Goal: Information Seeking & Learning: Find specific page/section

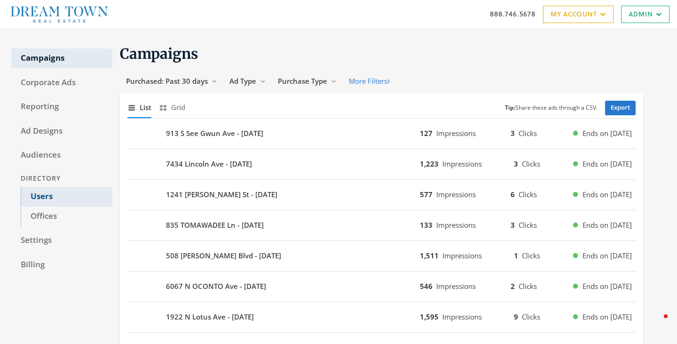
click at [47, 195] on link "Users" at bounding box center [67, 197] width 92 height 20
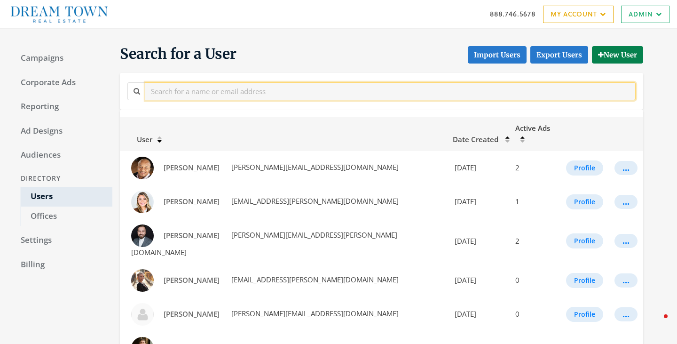
click at [196, 95] on input "text" at bounding box center [390, 90] width 490 height 17
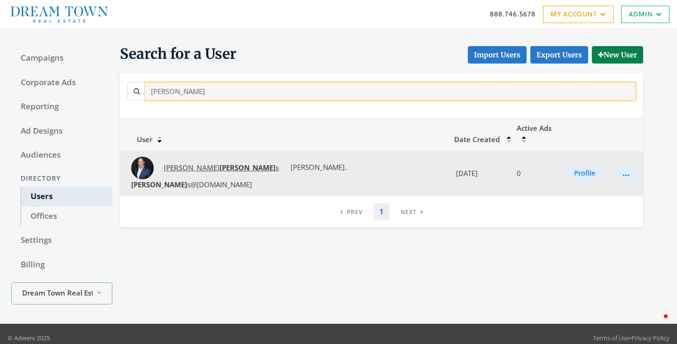
type input "stephen"
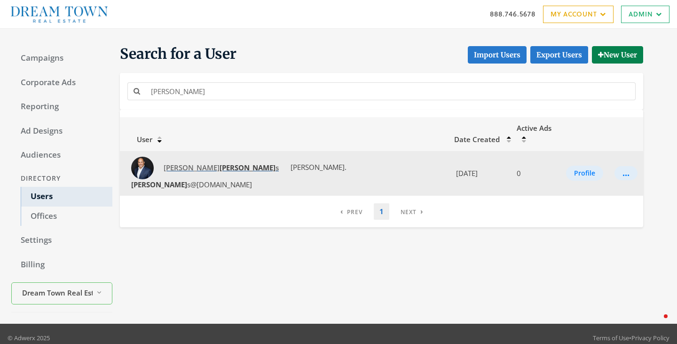
click at [220, 163] on strong "Stephen" at bounding box center [248, 167] width 56 height 9
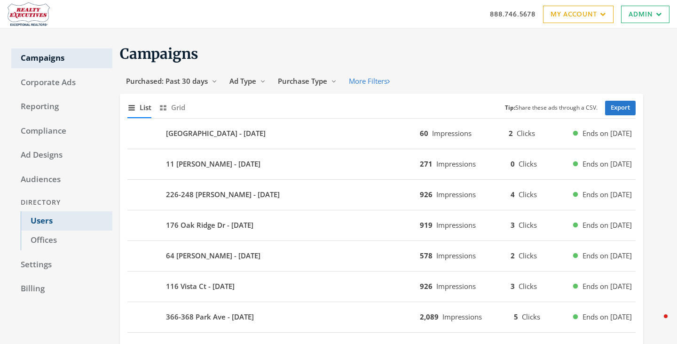
click at [43, 215] on link "Users" at bounding box center [67, 221] width 92 height 20
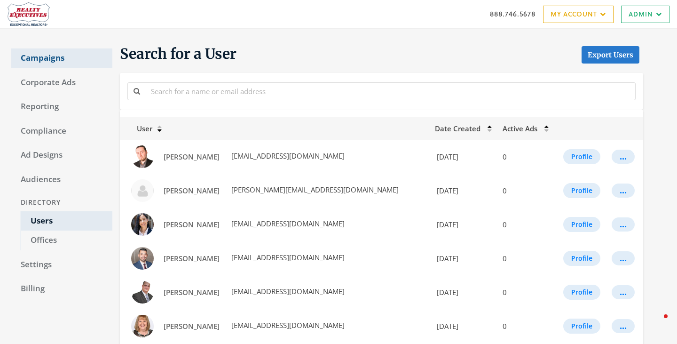
click at [29, 58] on link "Campaigns" at bounding box center [61, 58] width 101 height 20
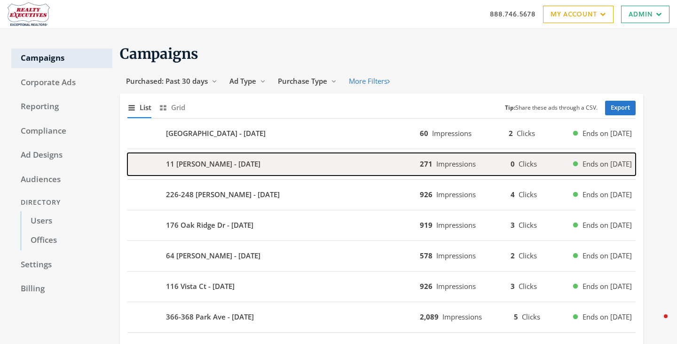
click at [237, 164] on b "11 [PERSON_NAME] - [DATE]" at bounding box center [213, 163] width 94 height 11
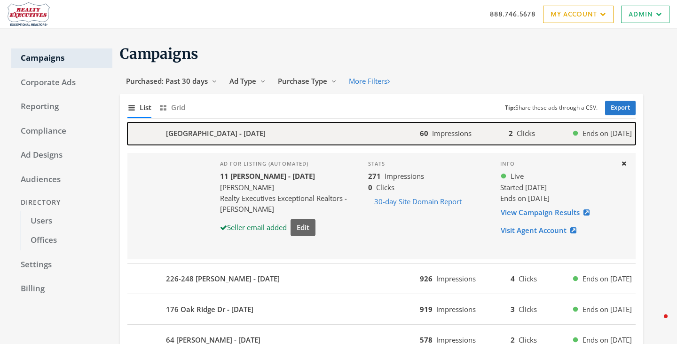
click at [237, 143] on div "980 Silver Lake Rd - 2025-08-15" at bounding box center [273, 133] width 292 height 23
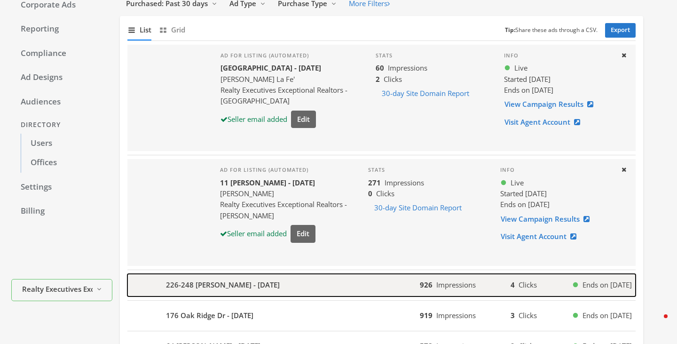
click at [238, 289] on b "226-248 Barrett Rd - 2025-08-14" at bounding box center [223, 284] width 114 height 11
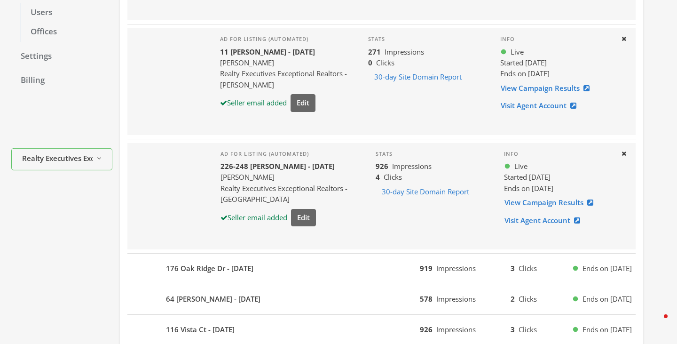
scroll to position [209, 0]
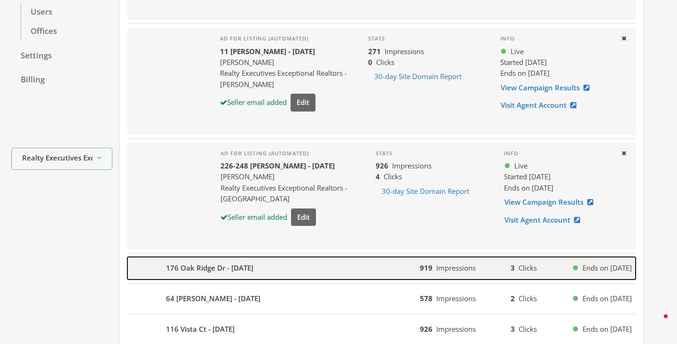
click at [322, 262] on div "176 Oak Ridge Dr - 2025-08-14" at bounding box center [273, 268] width 292 height 23
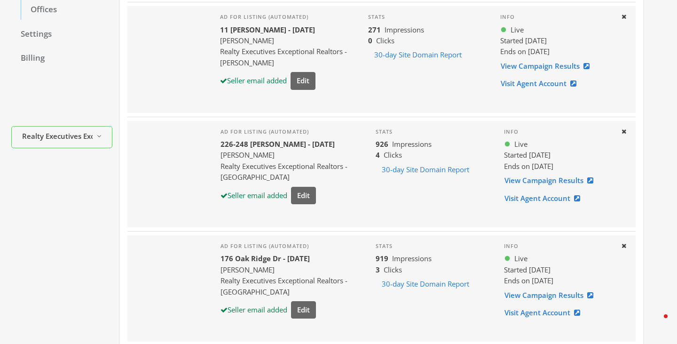
scroll to position [244, 0]
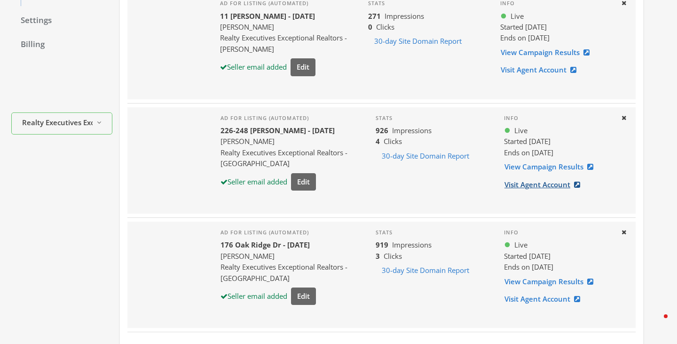
click at [531, 188] on link "Visit Agent Account" at bounding box center [545, 184] width 82 height 17
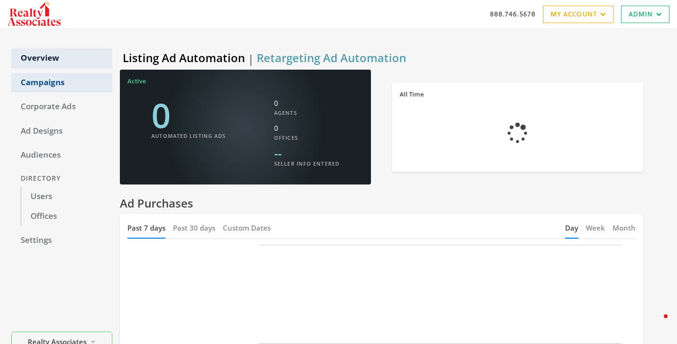
click at [36, 84] on link "Campaigns" at bounding box center [61, 83] width 101 height 20
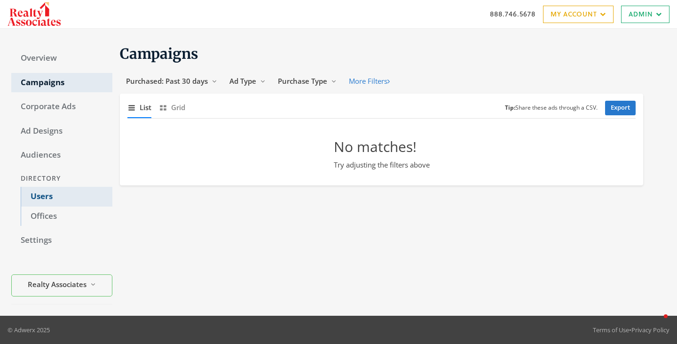
click at [48, 191] on link "Users" at bounding box center [67, 197] width 92 height 20
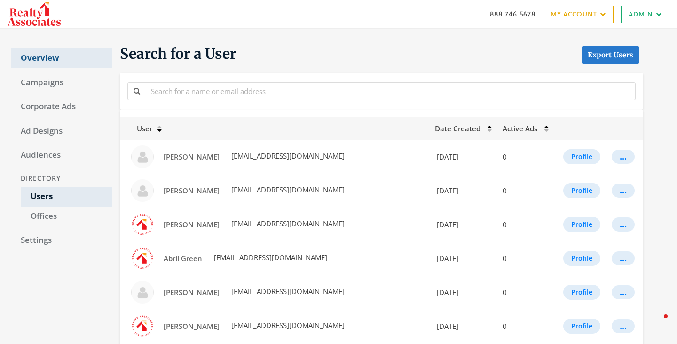
click at [43, 56] on link "Overview" at bounding box center [61, 58] width 101 height 20
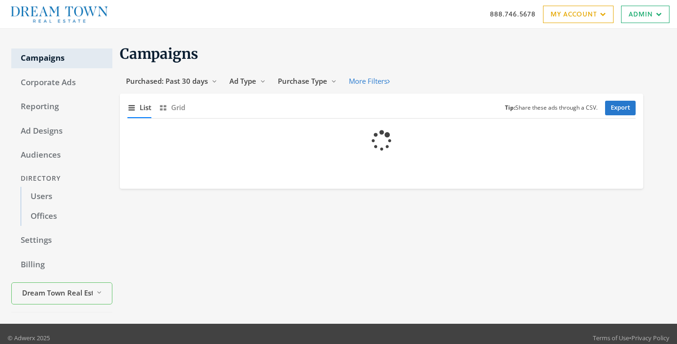
click at [46, 197] on link "Users" at bounding box center [67, 197] width 92 height 20
click at [36, 265] on link "Billing" at bounding box center [61, 265] width 101 height 20
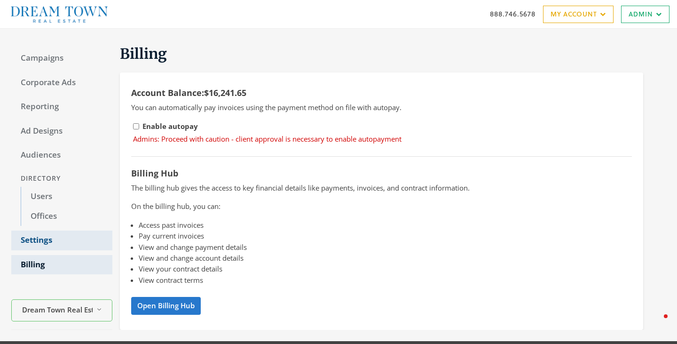
click at [38, 244] on link "Settings" at bounding box center [61, 240] width 101 height 20
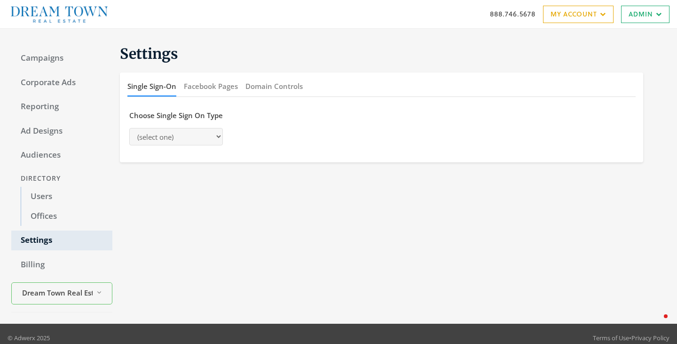
select select "saml"
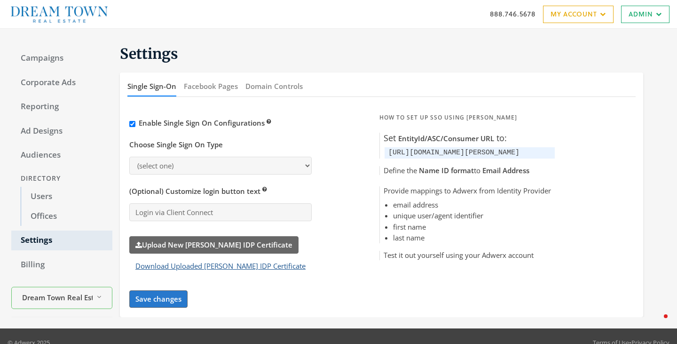
click at [220, 264] on button "Download Uploaded SAML IDP Certificate" at bounding box center [220, 265] width 182 height 17
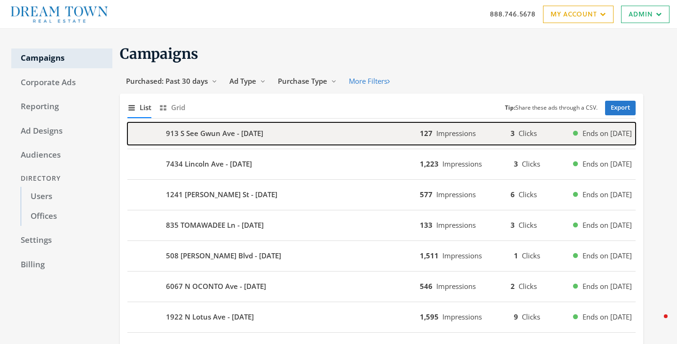
click at [298, 129] on div "913 S See Gwun Ave - [DATE]" at bounding box center [273, 133] width 292 height 23
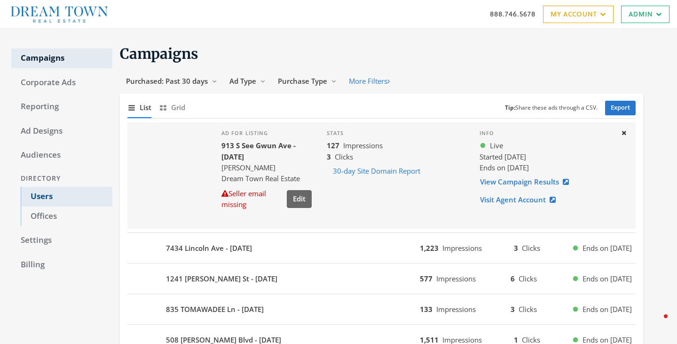
click at [42, 190] on link "Users" at bounding box center [67, 197] width 92 height 20
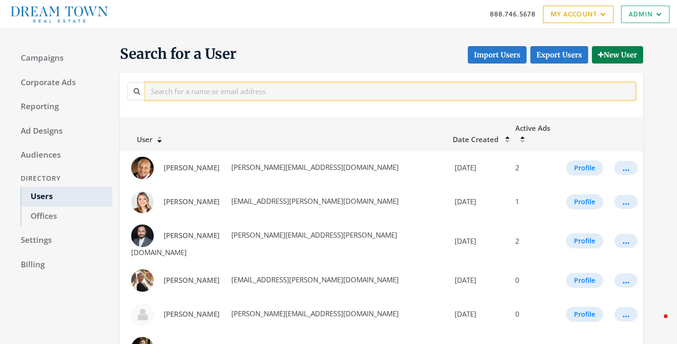
click at [210, 95] on input "text" at bounding box center [390, 90] width 490 height 17
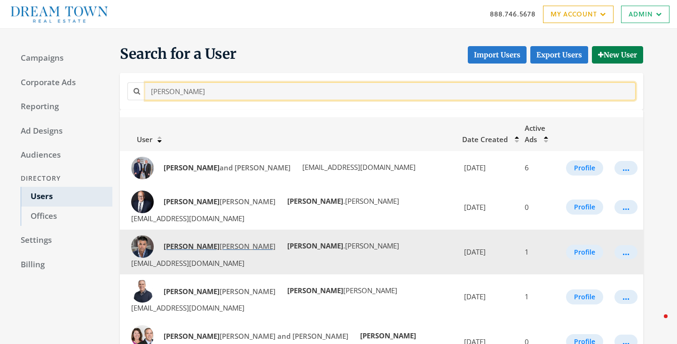
type input "craig"
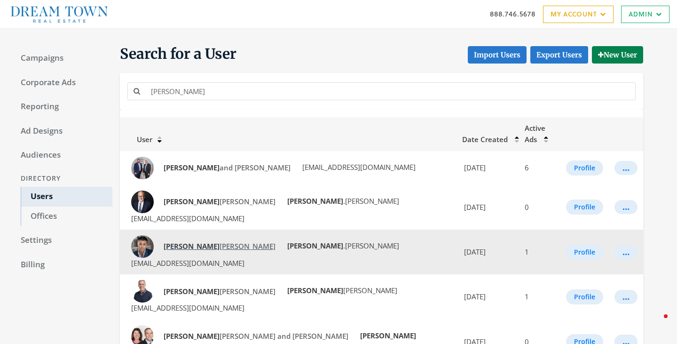
click at [186, 241] on span "Craig Franzen" at bounding box center [220, 245] width 112 height 9
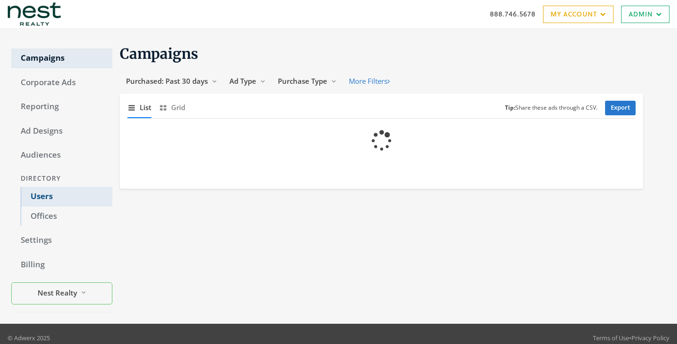
click at [49, 199] on link "Users" at bounding box center [67, 197] width 92 height 20
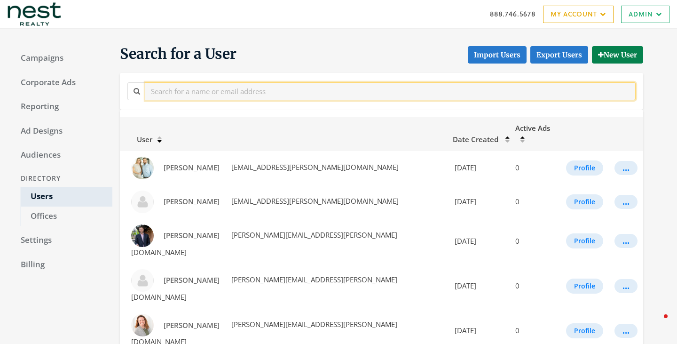
click at [227, 95] on input "text" at bounding box center [390, 90] width 490 height 17
paste input "Rayne"
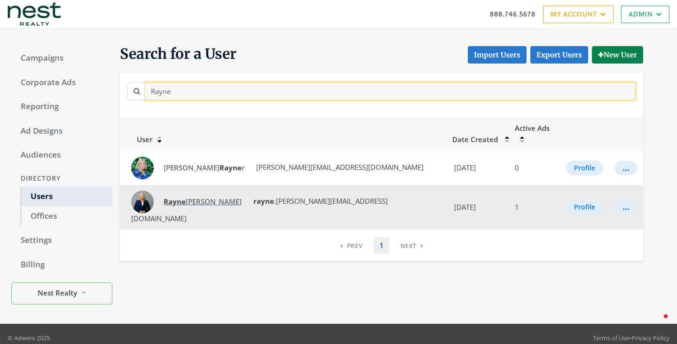
type input "Rayne"
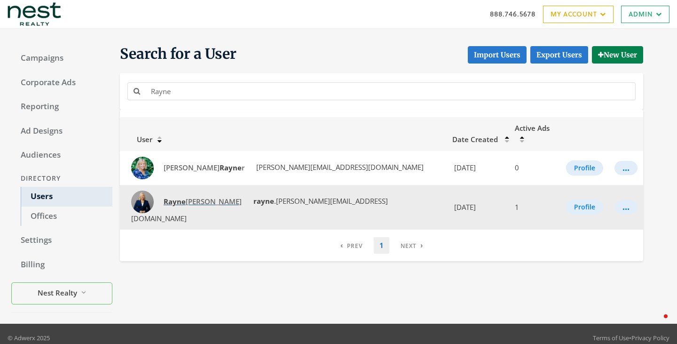
click at [184, 196] on strong "Rayne" at bounding box center [175, 200] width 22 height 9
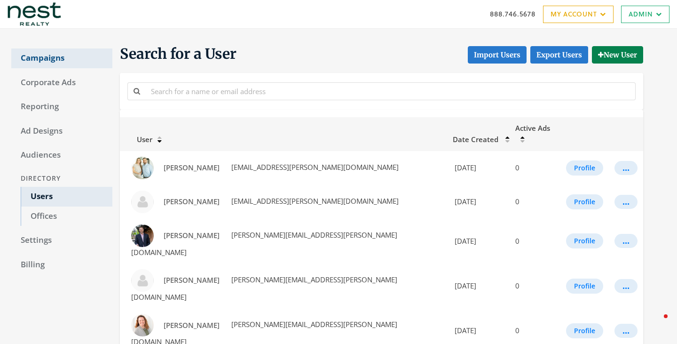
click at [44, 57] on link "Campaigns" at bounding box center [61, 58] width 101 height 20
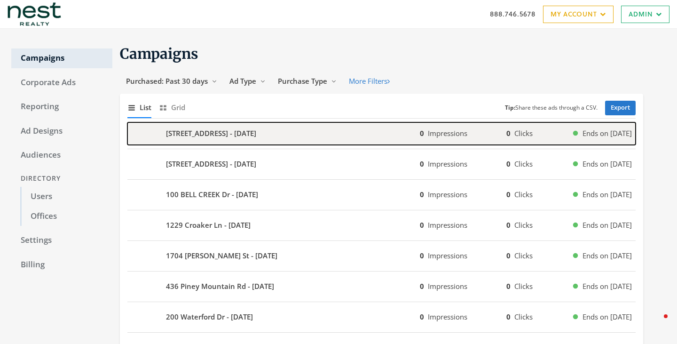
click at [278, 140] on div "4445 Indigo Slate Way - 2025-08-15" at bounding box center [273, 133] width 292 height 23
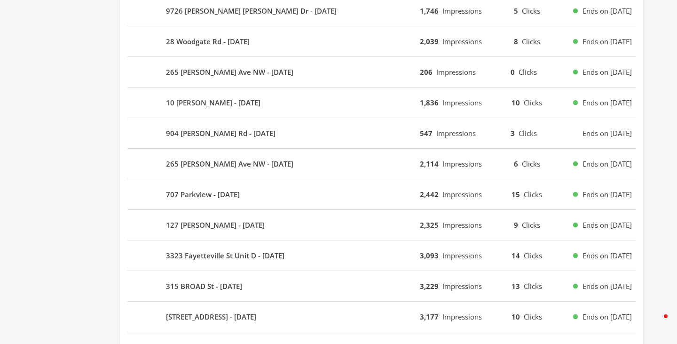
scroll to position [573, 0]
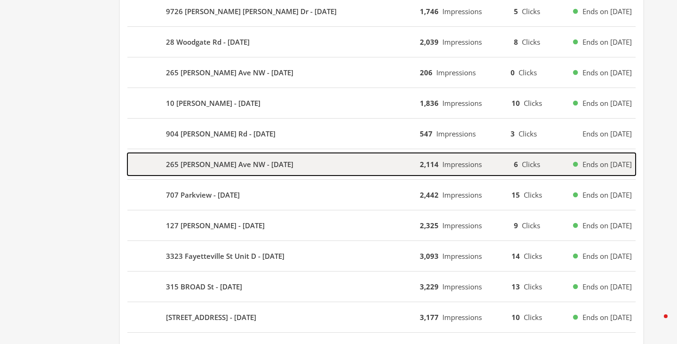
click at [227, 165] on b "265 Hamilton Ave NW - 2025-08-12" at bounding box center [229, 164] width 127 height 11
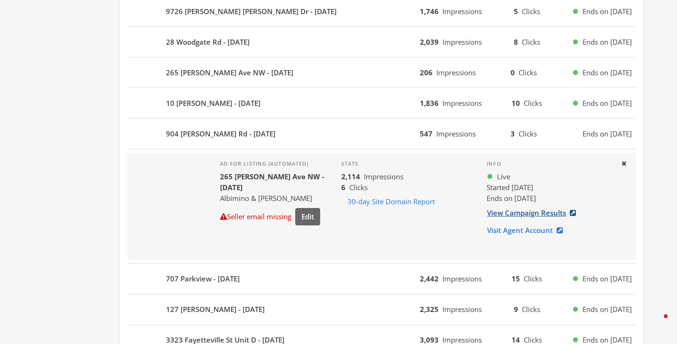
click at [516, 212] on link "View Campaign Results" at bounding box center [533, 212] width 95 height 17
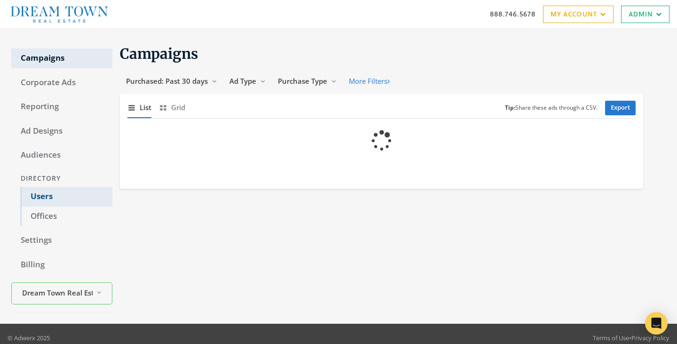
click at [46, 200] on link "Users" at bounding box center [67, 197] width 92 height 20
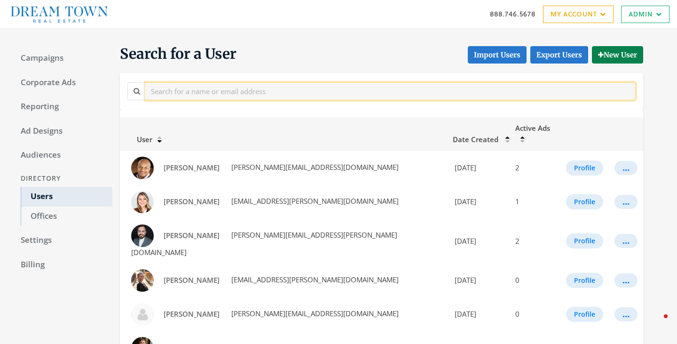
click at [206, 97] on input "text" at bounding box center [390, 90] width 490 height 17
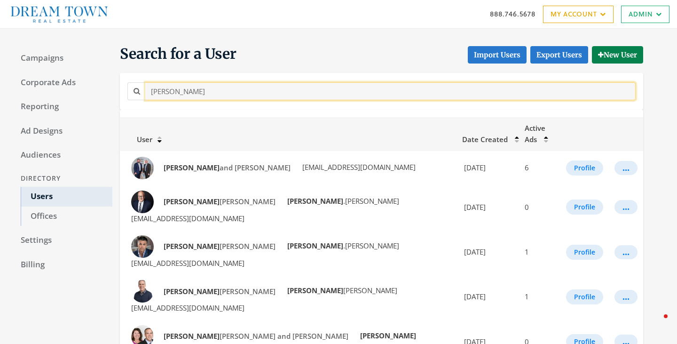
type input "craig"
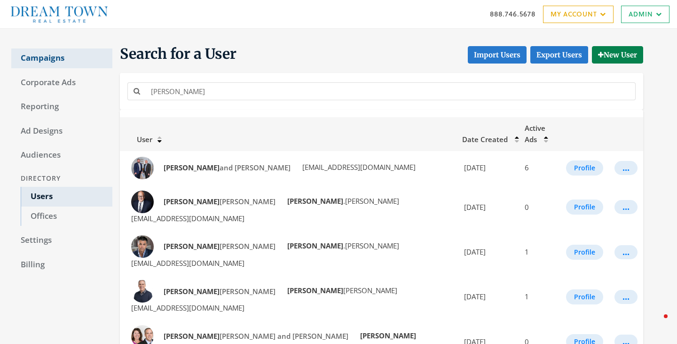
click at [41, 59] on link "Campaigns" at bounding box center [61, 58] width 101 height 20
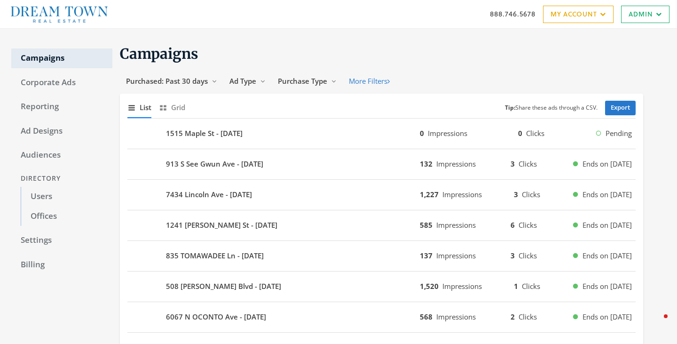
click at [208, 148] on div "1515 Maple St - 2025-08-15 0 Impressions 0 Clicks Pending" at bounding box center [381, 133] width 508 height 31
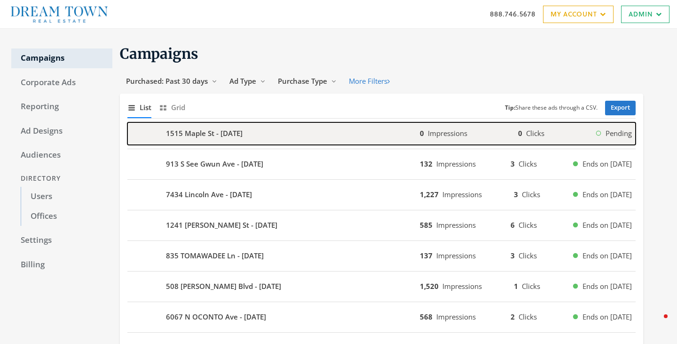
click at [207, 139] on div "1515 Maple St - 2025-08-15" at bounding box center [273, 133] width 292 height 23
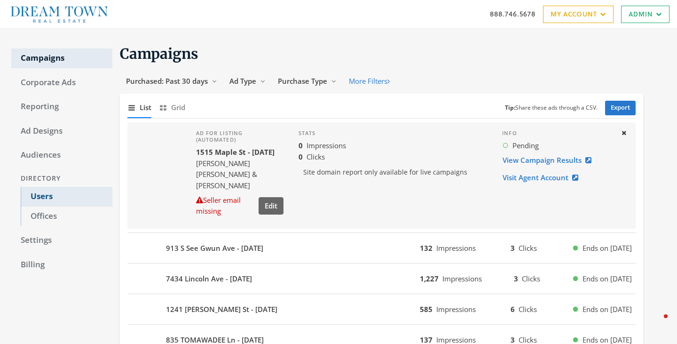
click at [41, 200] on link "Users" at bounding box center [67, 197] width 92 height 20
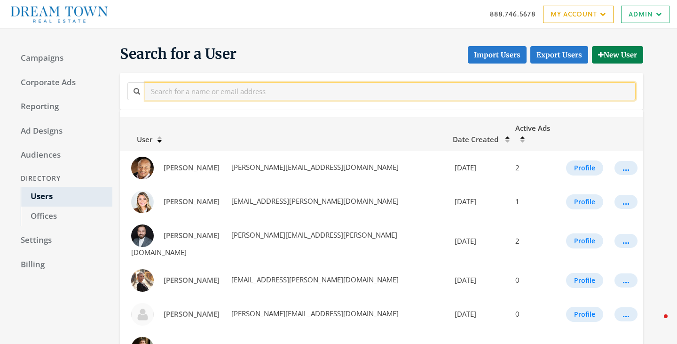
click at [198, 90] on input "text" at bounding box center [390, 90] width 490 height 17
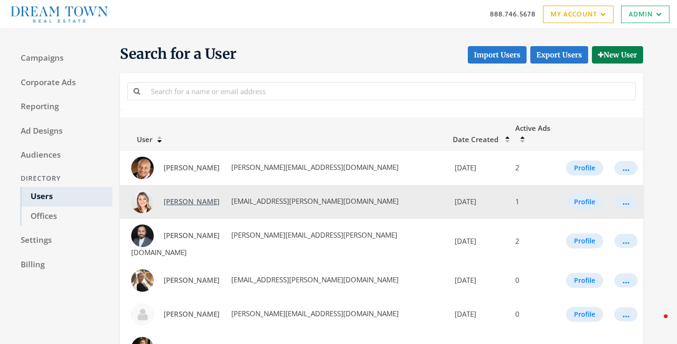
click at [184, 196] on span "Abby Powell" at bounding box center [192, 200] width 56 height 9
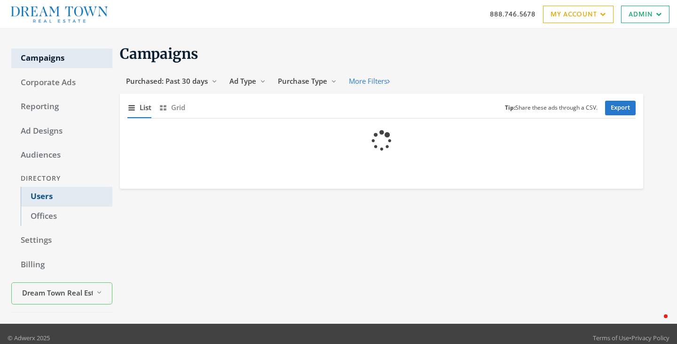
click at [50, 198] on link "Users" at bounding box center [67, 197] width 92 height 20
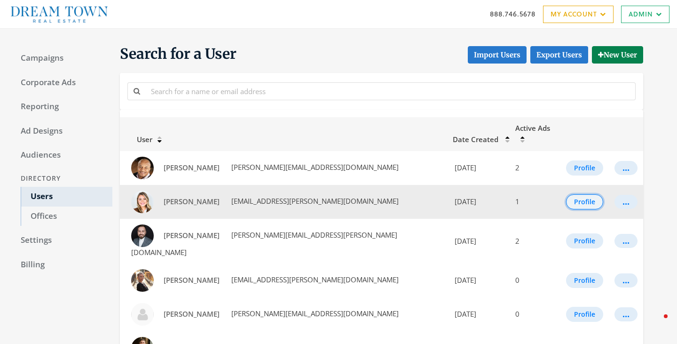
click at [567, 195] on button "Profile" at bounding box center [584, 201] width 37 height 15
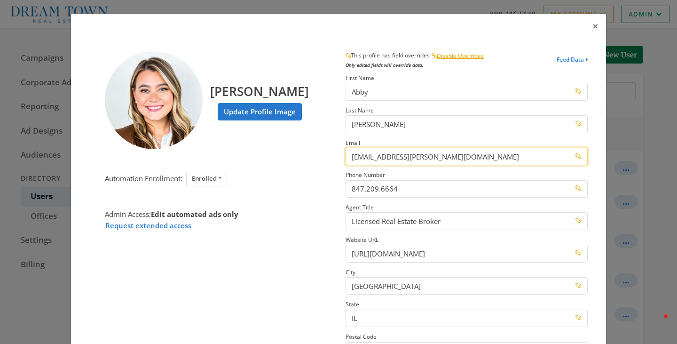
drag, startPoint x: 475, startPoint y: 163, endPoint x: 313, endPoint y: 162, distance: 162.2
click at [313, 162] on div "[PERSON_NAME] Update Profile Image Automation Enrollment: Enrolled Enrolled Not…" at bounding box center [338, 239] width 512 height 376
drag, startPoint x: 461, startPoint y: 154, endPoint x: 343, endPoint y: 149, distance: 118.5
click at [343, 149] on section "This profile has field overrides Disable Overrides Only edited fields will over…" at bounding box center [466, 239] width 256 height 376
paste input "bairdwarner"
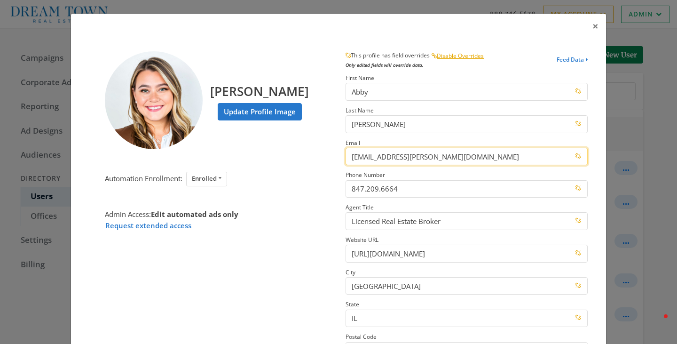
scroll to position [134, 0]
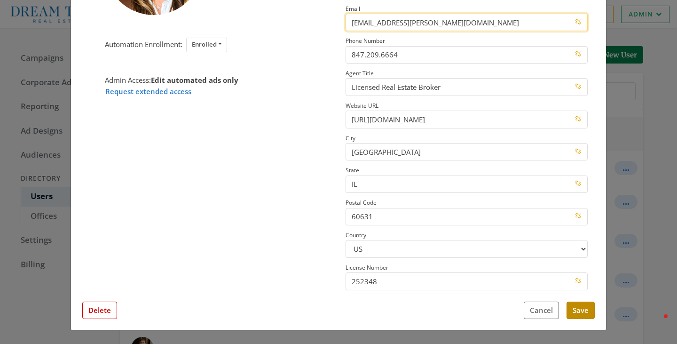
type input "[EMAIL_ADDRESS][PERSON_NAME][DOMAIN_NAME]"
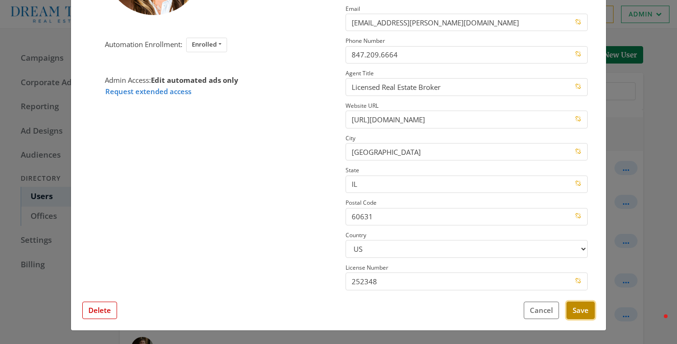
click at [579, 310] on button "Save" at bounding box center [580, 309] width 28 height 17
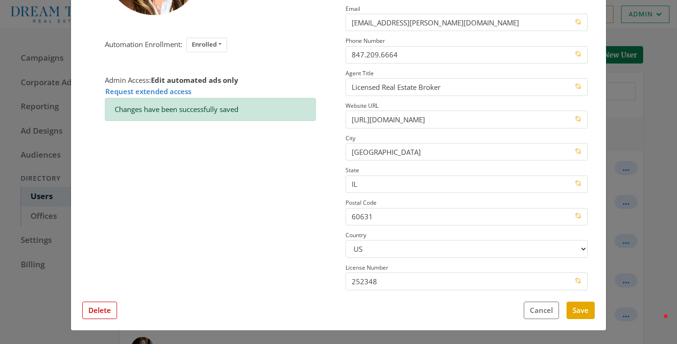
click at [665, 165] on div "× [PERSON_NAME] Update Profile Image Automation Enrollment: Enrolled Enrolled N…" at bounding box center [338, 172] width 677 height 344
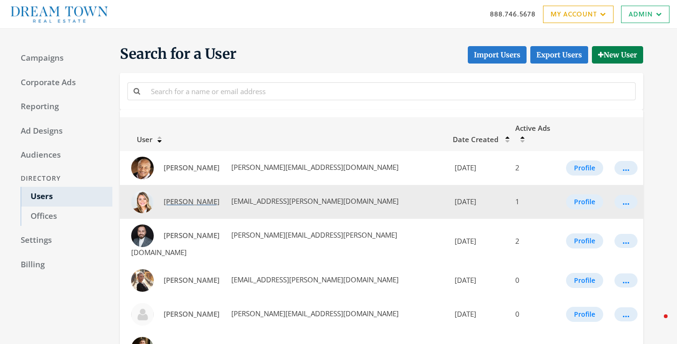
click at [186, 196] on span "[PERSON_NAME]" at bounding box center [192, 200] width 56 height 9
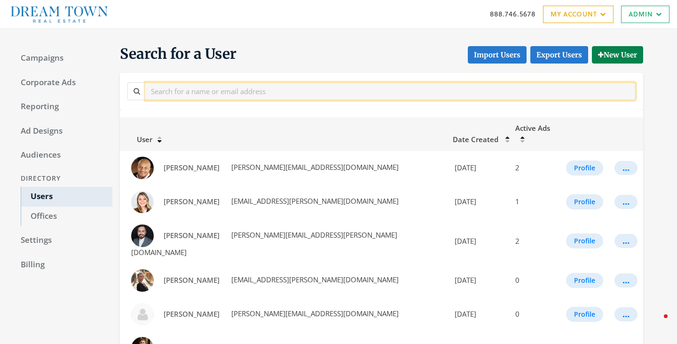
click at [194, 92] on input "text" at bounding box center [390, 90] width 490 height 17
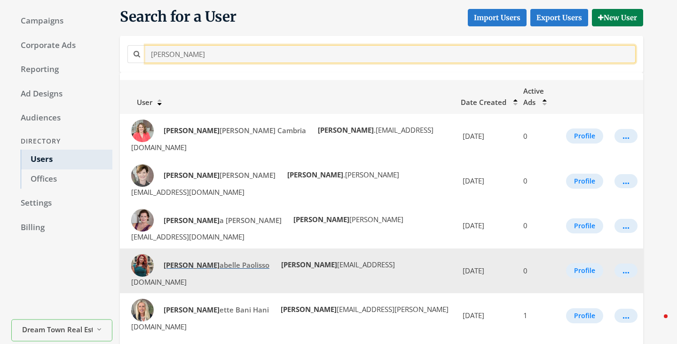
scroll to position [39, 0]
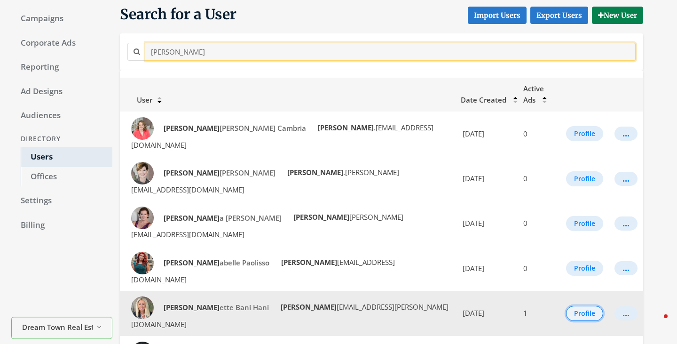
type input "[PERSON_NAME]"
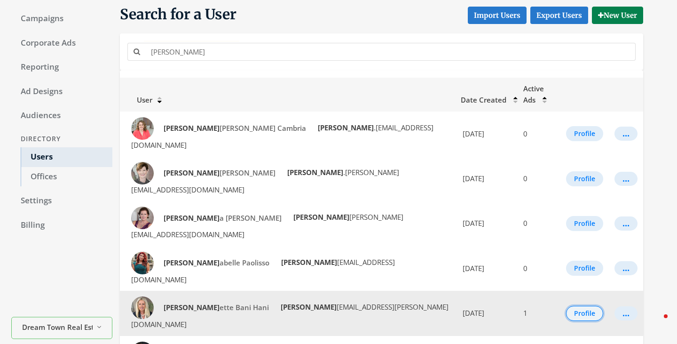
click at [583, 306] on button "Profile" at bounding box center [584, 313] width 37 height 15
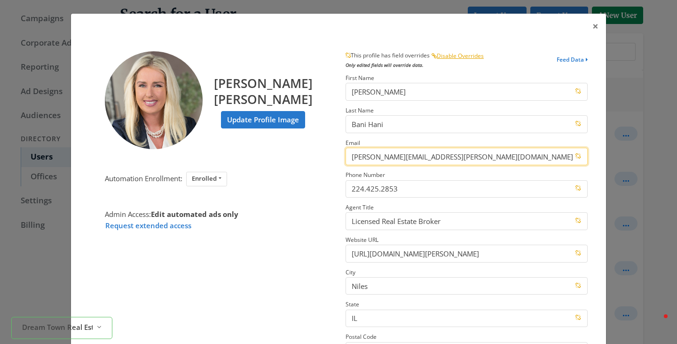
drag, startPoint x: 488, startPoint y: 157, endPoint x: 331, endPoint y: 153, distance: 157.0
click at [331, 153] on div "[PERSON_NAME] [PERSON_NAME] Update Profile Image Automation Enrollment: Enrolle…" at bounding box center [338, 239] width 512 height 376
paste input "bairdwarner"
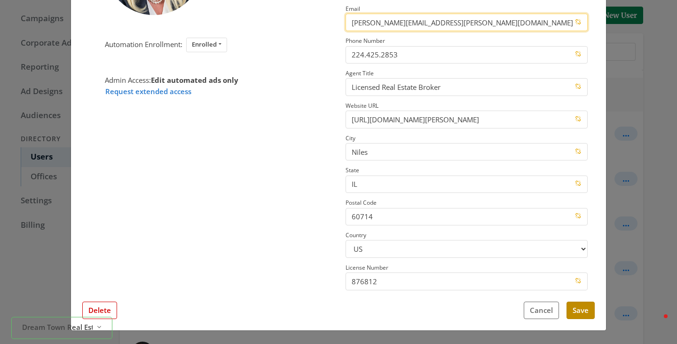
type input "[PERSON_NAME][EMAIL_ADDRESS][PERSON_NAME][DOMAIN_NAME]"
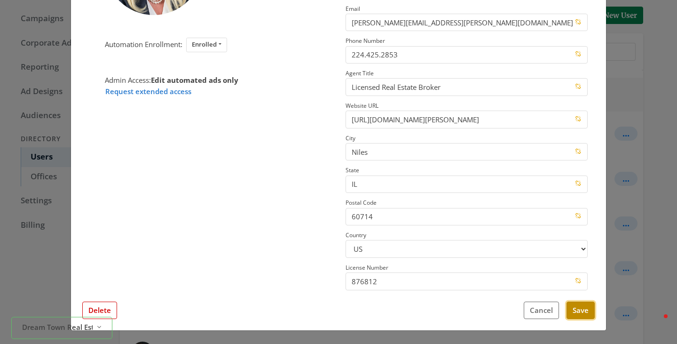
click at [575, 313] on button "Save" at bounding box center [580, 309] width 28 height 17
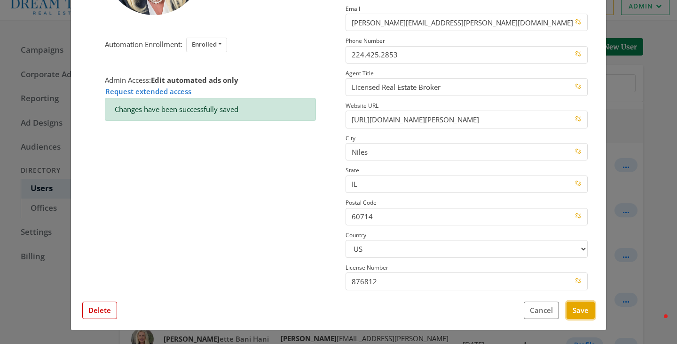
scroll to position [39, 0]
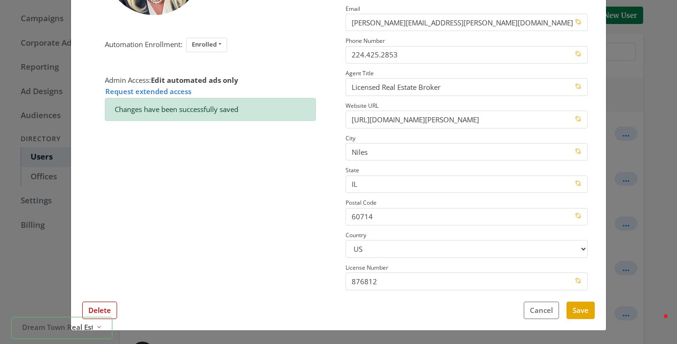
click at [635, 160] on div "× [PERSON_NAME] [PERSON_NAME] Update Profile Image Automation Enrollment: Enrol…" at bounding box center [338, 172] width 677 height 344
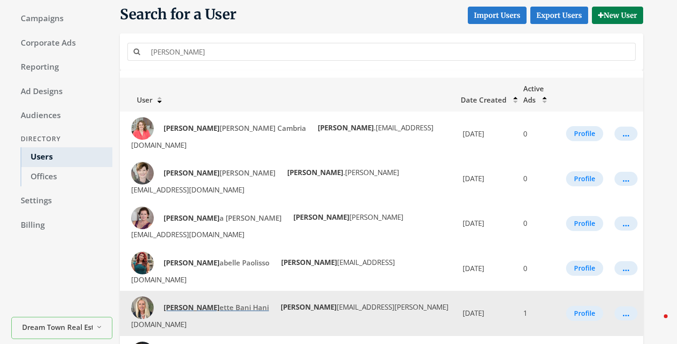
click at [184, 302] on span "[PERSON_NAME] [PERSON_NAME]" at bounding box center [216, 306] width 105 height 9
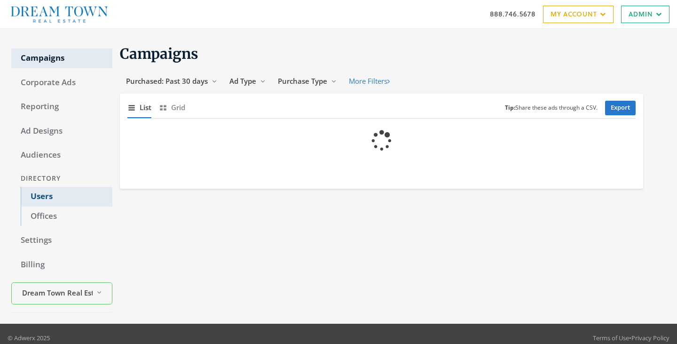
click at [43, 195] on link "Users" at bounding box center [67, 197] width 92 height 20
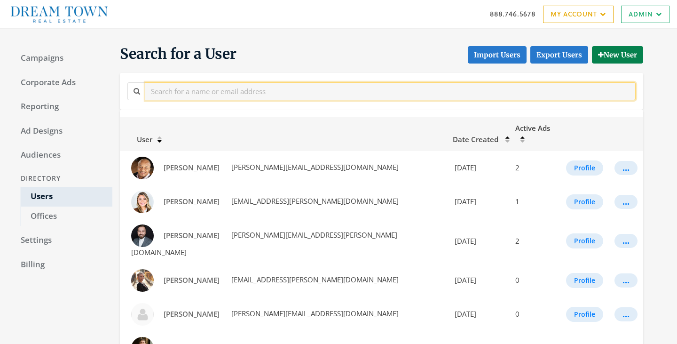
click at [173, 94] on input "text" at bounding box center [390, 90] width 490 height 17
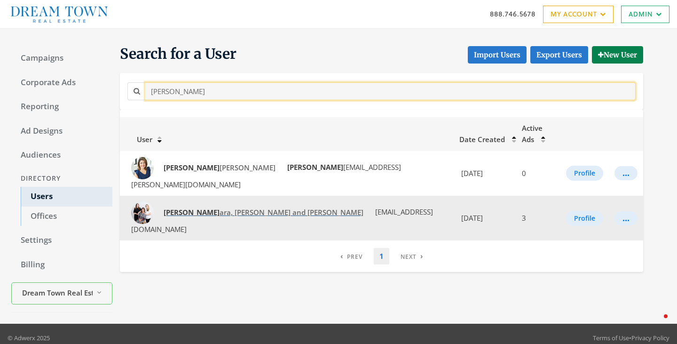
type input "barb"
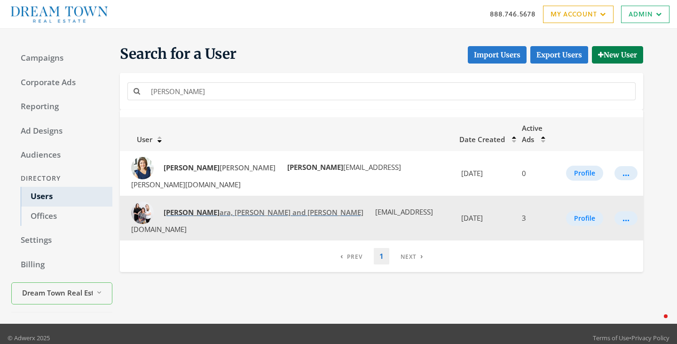
click at [261, 207] on span "Barb ara, Hilary and Claire O'Connor" at bounding box center [264, 211] width 200 height 9
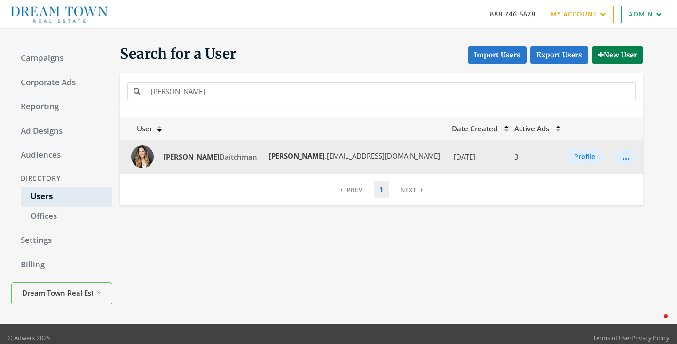
type input "[PERSON_NAME]"
click at [199, 155] on span "[PERSON_NAME]" at bounding box center [211, 156] width 94 height 9
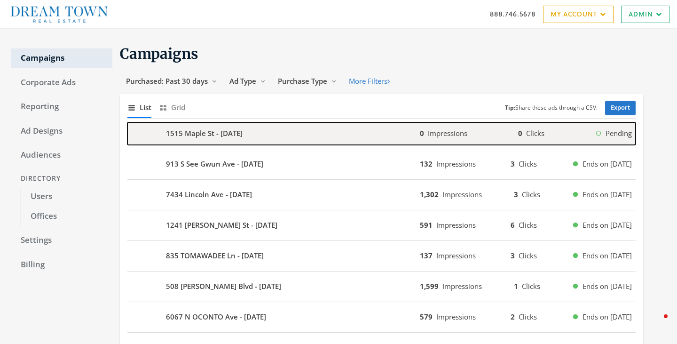
click at [230, 134] on b "1515 Maple St - [DATE]" at bounding box center [204, 133] width 77 height 11
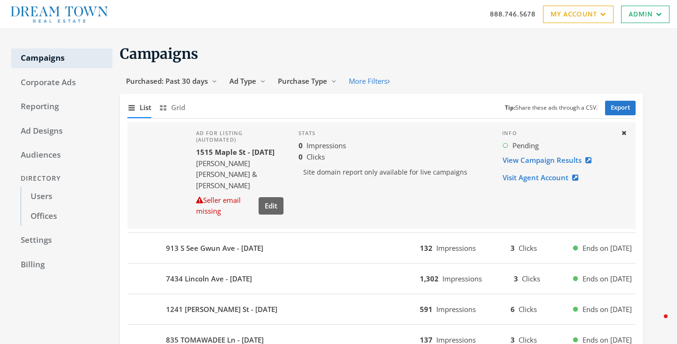
click at [240, 260] on div "913 S See Gwun Ave - 2025-08-14 132 Impressions 3 Clicks Ends on 8/21/25" at bounding box center [381, 248] width 508 height 31
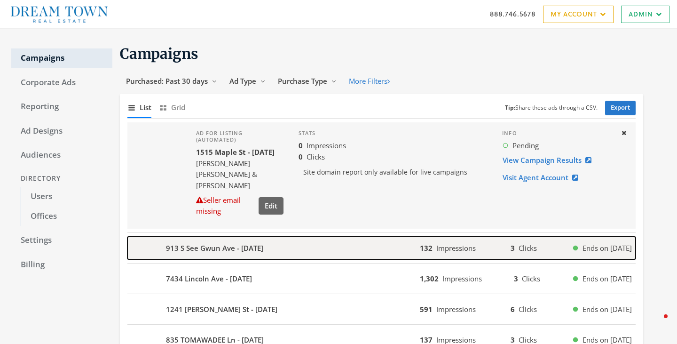
click at [250, 251] on b "913 S See Gwun Ave - [DATE]" at bounding box center [214, 248] width 97 height 11
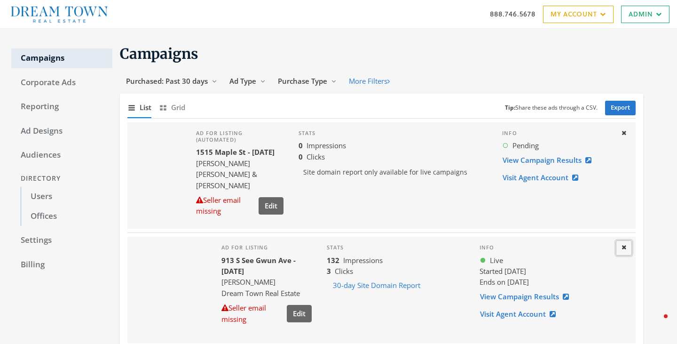
click at [624, 250] on icon at bounding box center [623, 247] width 5 height 6
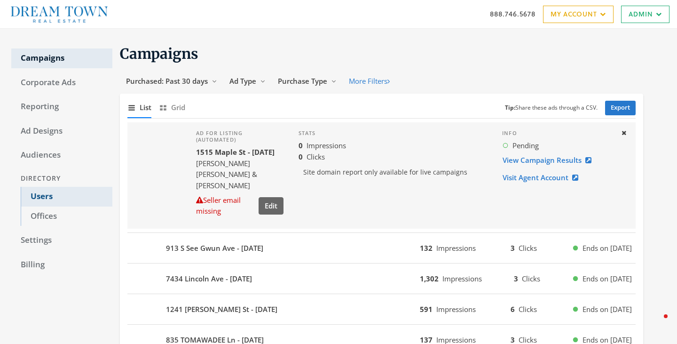
click at [67, 195] on link "Users" at bounding box center [67, 197] width 92 height 20
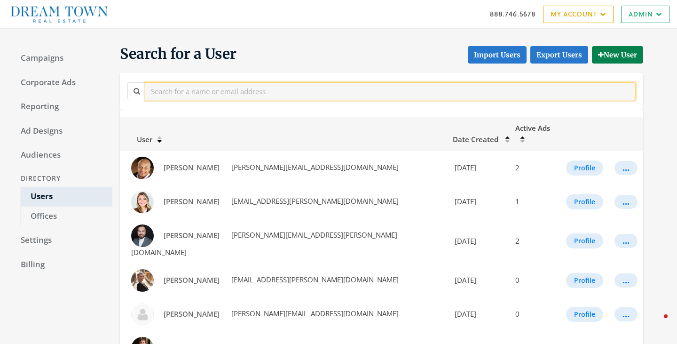
click at [194, 90] on input "text" at bounding box center [390, 90] width 490 height 17
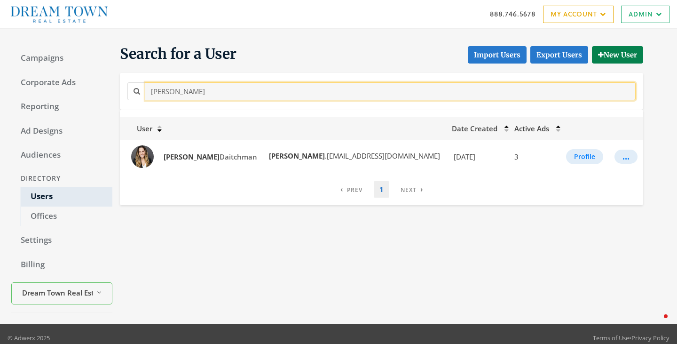
click at [203, 93] on input "brooke" at bounding box center [390, 90] width 490 height 17
drag, startPoint x: 205, startPoint y: 91, endPoint x: 106, endPoint y: 89, distance: 99.2
click at [106, 89] on div "Campaigns Corporate Ads Reporting Ad Designs Audiences Directory Users Offices …" at bounding box center [338, 176] width 677 height 295
paste input "colin.hebson@bairdwarner.com"
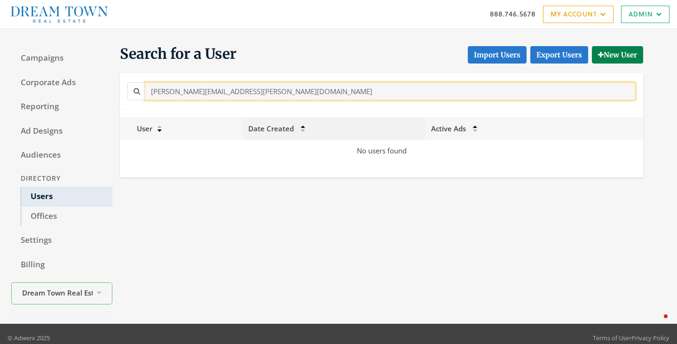
drag, startPoint x: 197, startPoint y: 93, endPoint x: 362, endPoint y: 122, distance: 167.1
click at [362, 122] on section "Search for a User Import Users Export Users New User colin.hebson@bairdwarner.c…" at bounding box center [377, 111] width 531 height 133
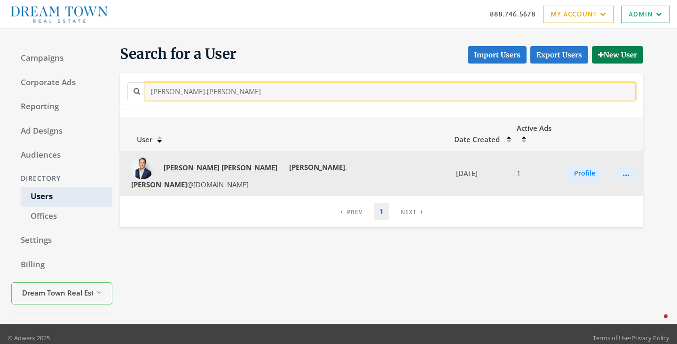
type input "colin.hebson"
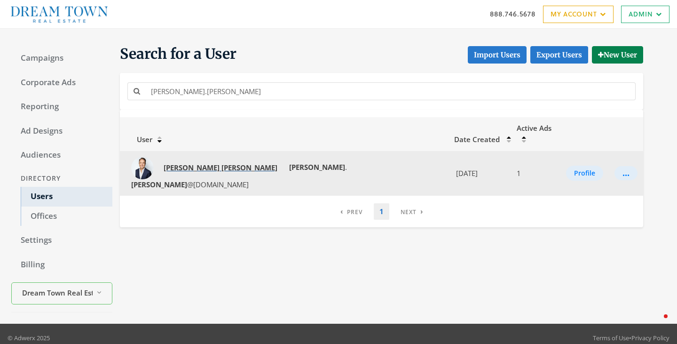
click at [221, 163] on strong "Hebson" at bounding box center [249, 167] width 56 height 9
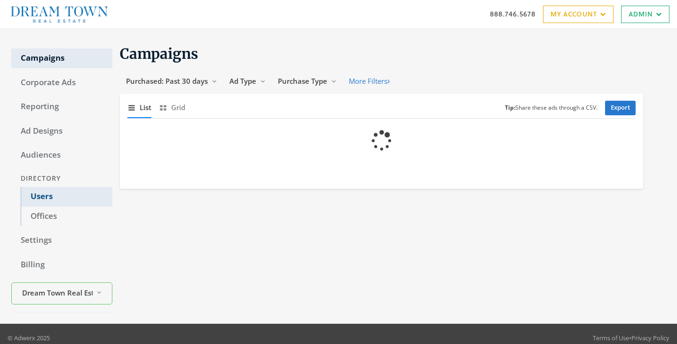
click at [47, 203] on link "Users" at bounding box center [67, 197] width 92 height 20
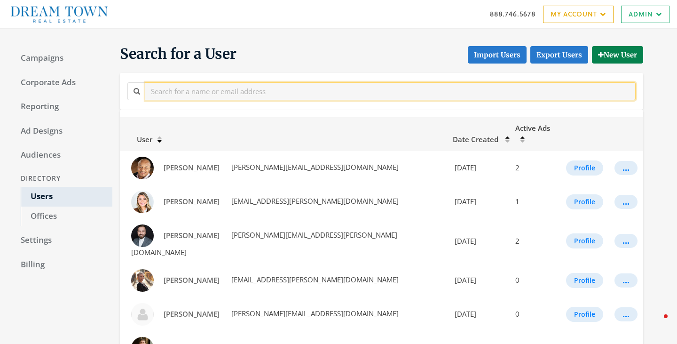
click at [202, 98] on input "text" at bounding box center [390, 90] width 490 height 17
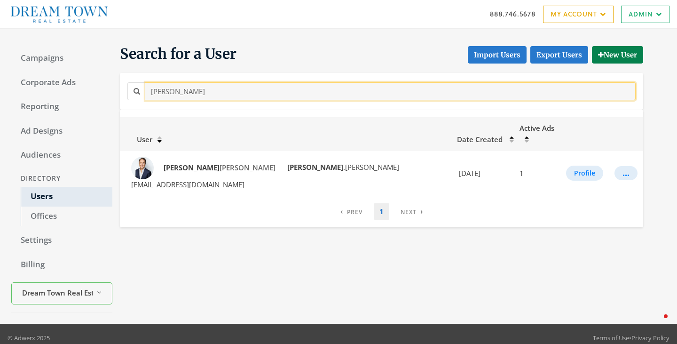
drag, startPoint x: 226, startPoint y: 85, endPoint x: 113, endPoint y: 88, distance: 112.4
click at [113, 88] on div "Search for a User Import Users Export Users New User colin" at bounding box center [377, 77] width 531 height 65
paste input "Craig.Fallico@bairdwarner.com"
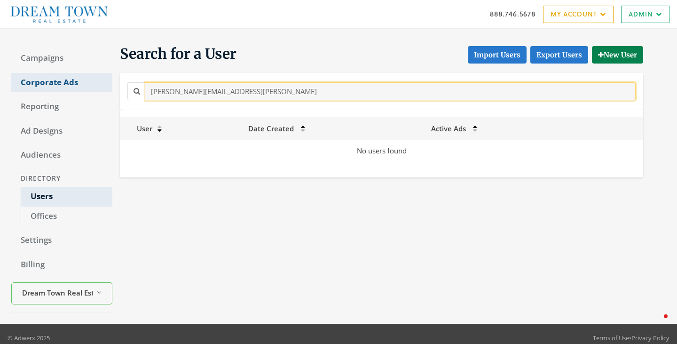
drag, startPoint x: 288, startPoint y: 94, endPoint x: 80, endPoint y: 90, distance: 207.8
click at [80, 90] on div "Campaigns Corporate Ads Reporting Ad Designs Audiences Directory Users Offices …" at bounding box center [338, 176] width 677 height 295
paste input "text"
drag, startPoint x: 198, startPoint y: 90, endPoint x: 332, endPoint y: 99, distance: 134.3
click at [332, 99] on input "Craig.Fallico@bairdwarner.com" at bounding box center [390, 90] width 490 height 17
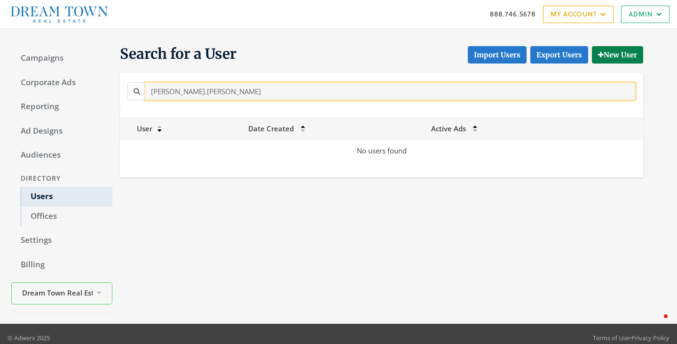
click at [169, 89] on input "Craig.Fallico" at bounding box center [390, 90] width 490 height 17
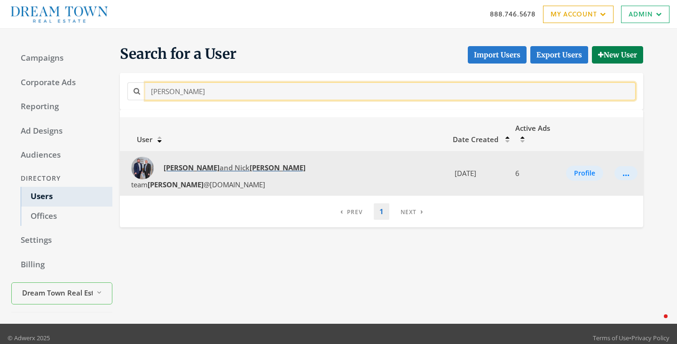
type input "Craig Fallico"
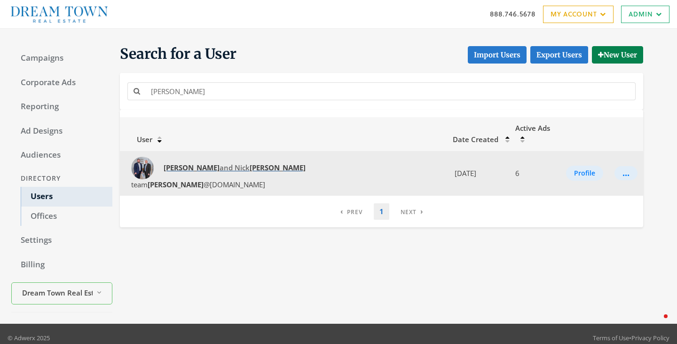
click at [184, 163] on span "Craig and Nick Fallico" at bounding box center [235, 167] width 142 height 9
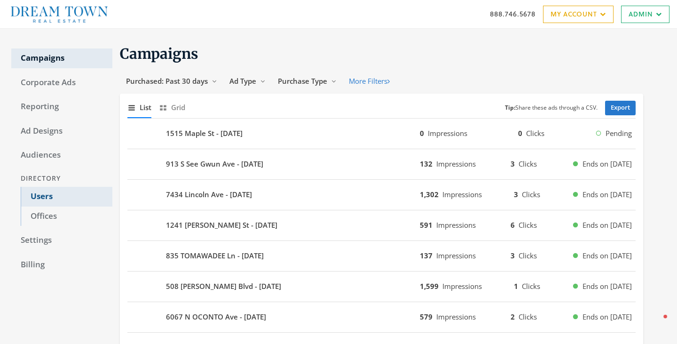
click at [48, 195] on link "Users" at bounding box center [67, 197] width 92 height 20
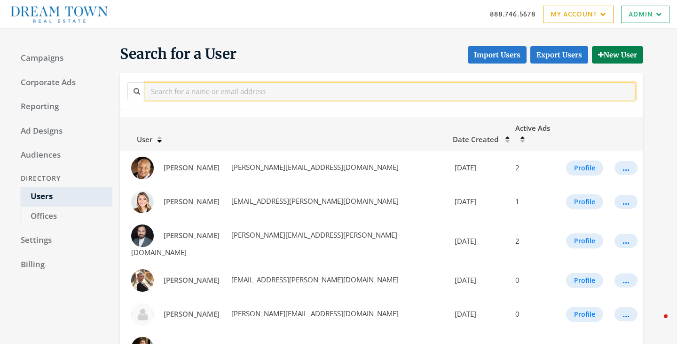
click at [198, 89] on input "text" at bounding box center [390, 90] width 490 height 17
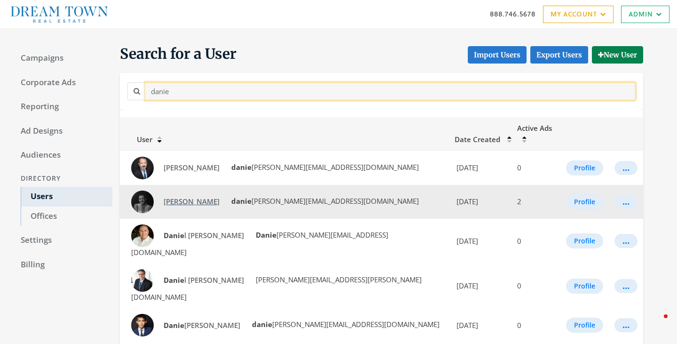
type input "danie"
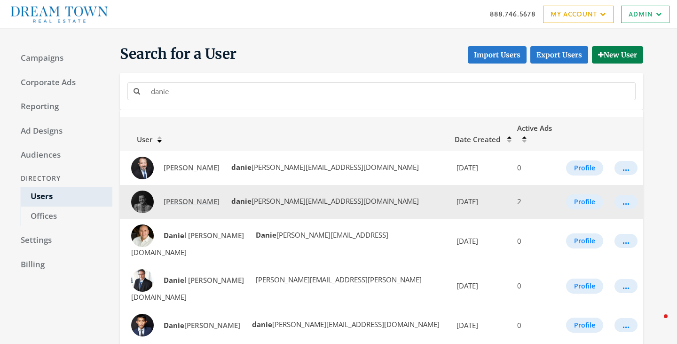
click at [192, 196] on span "[PERSON_NAME]" at bounding box center [192, 200] width 56 height 9
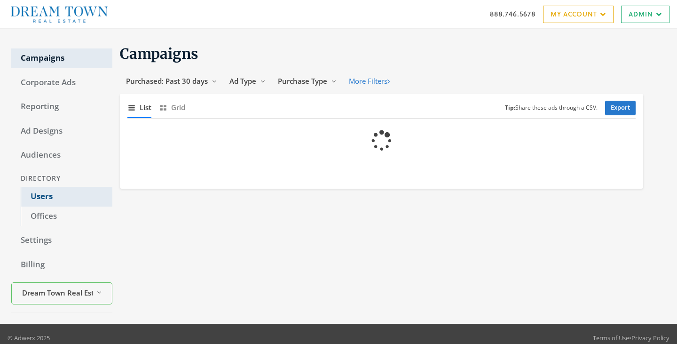
click at [47, 196] on link "Users" at bounding box center [67, 197] width 92 height 20
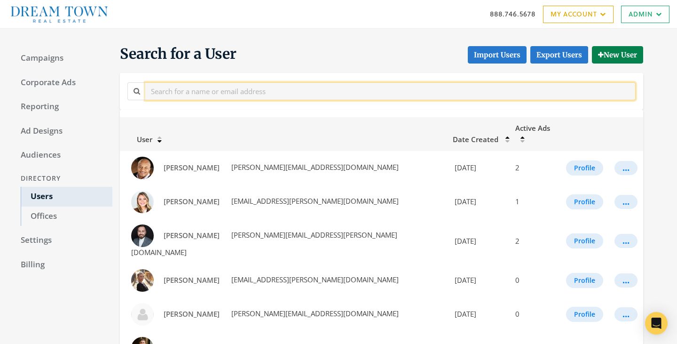
click at [190, 91] on input "text" at bounding box center [390, 90] width 490 height 17
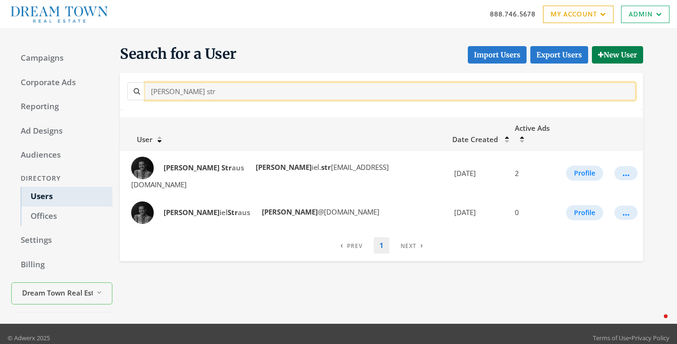
drag, startPoint x: 199, startPoint y: 91, endPoint x: 138, endPoint y: 91, distance: 61.1
click at [138, 91] on div "[PERSON_NAME] str" at bounding box center [381, 90] width 508 height 17
paste input "[PERSON_NAME][EMAIL_ADDRESS][PERSON_NAME][DOMAIN_NAME]"
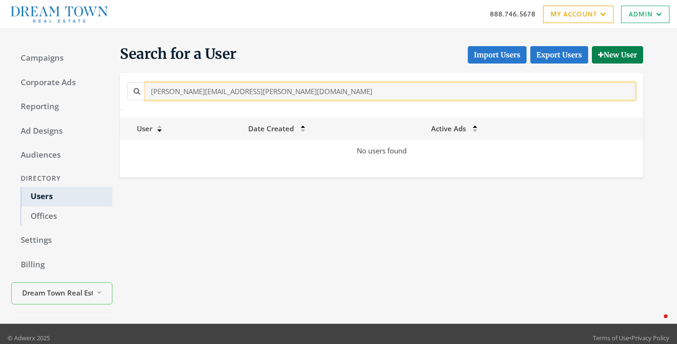
drag, startPoint x: 194, startPoint y: 94, endPoint x: 321, endPoint y: 109, distance: 127.3
click at [321, 109] on div "[PERSON_NAME][EMAIL_ADDRESS][PERSON_NAME][DOMAIN_NAME]" at bounding box center [381, 91] width 523 height 36
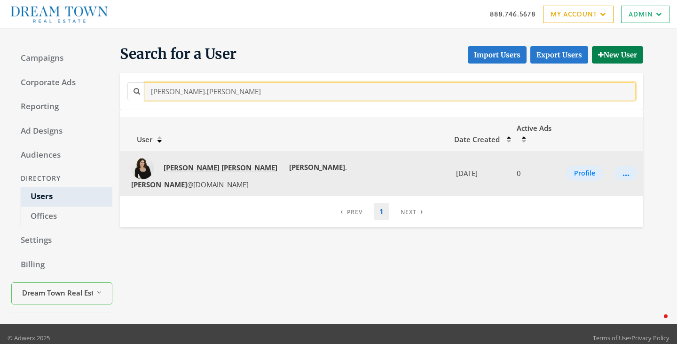
type input "[PERSON_NAME].[PERSON_NAME]"
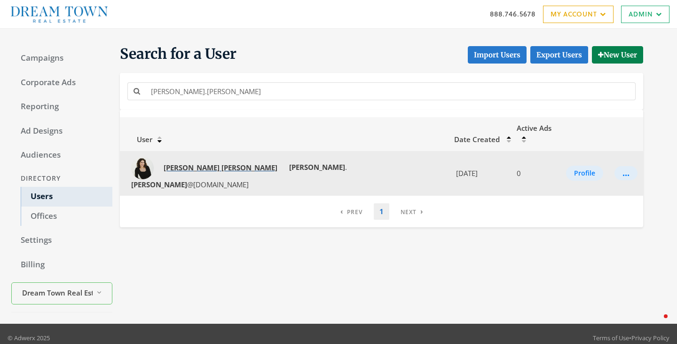
click at [221, 163] on strong "[PERSON_NAME]" at bounding box center [249, 167] width 56 height 9
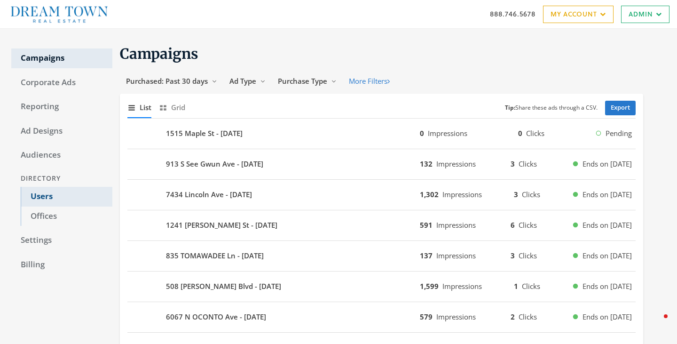
click at [47, 194] on link "Users" at bounding box center [67, 197] width 92 height 20
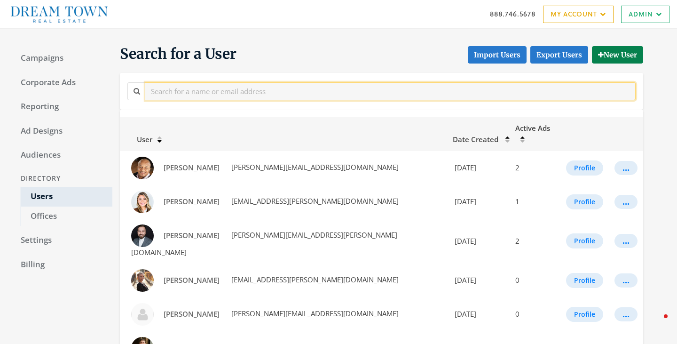
click at [201, 87] on input "text" at bounding box center [390, 90] width 490 height 17
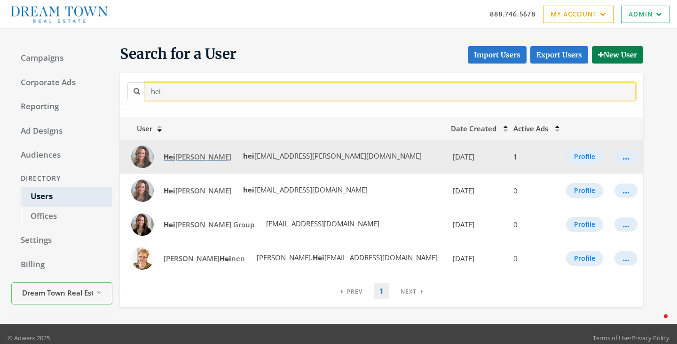
type input "hei"
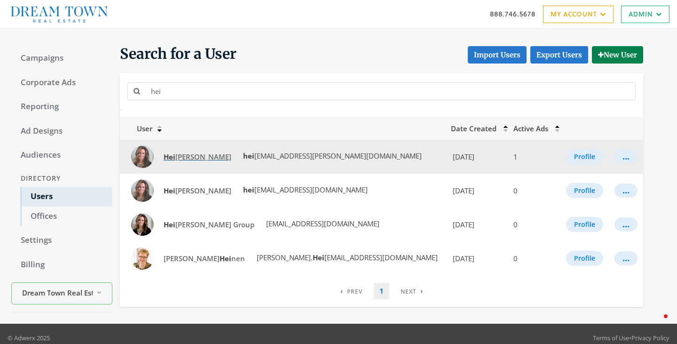
click at [192, 155] on span "Hei [PERSON_NAME]" at bounding box center [198, 156] width 68 height 9
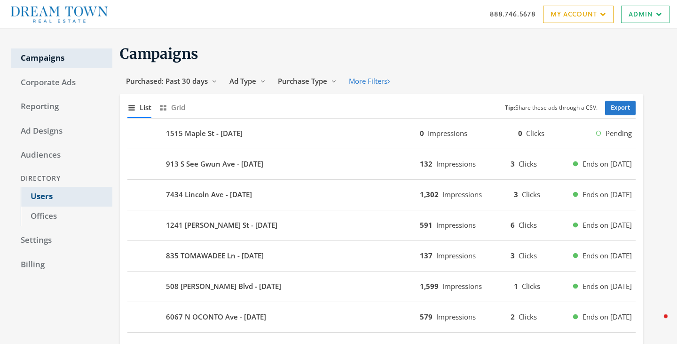
click at [33, 197] on link "Users" at bounding box center [67, 197] width 92 height 20
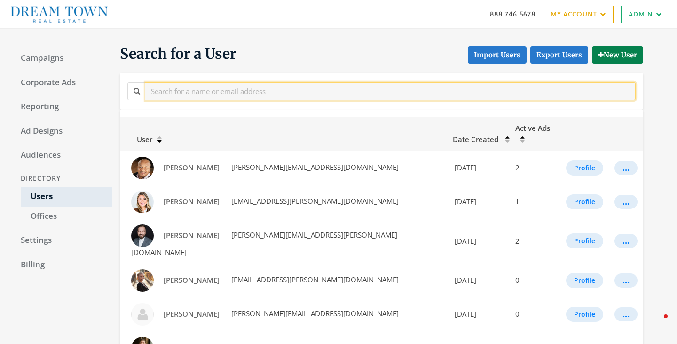
click at [248, 94] on input "text" at bounding box center [390, 90] width 490 height 17
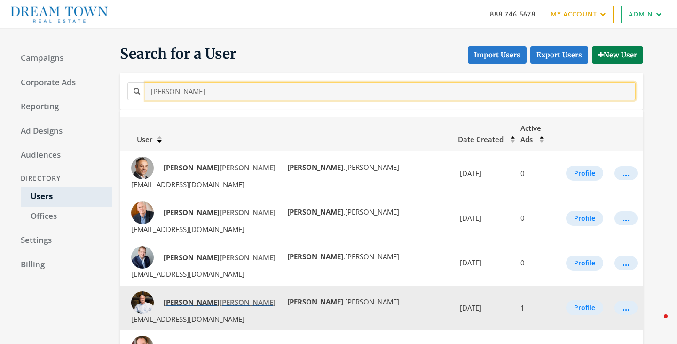
type input "[PERSON_NAME]"
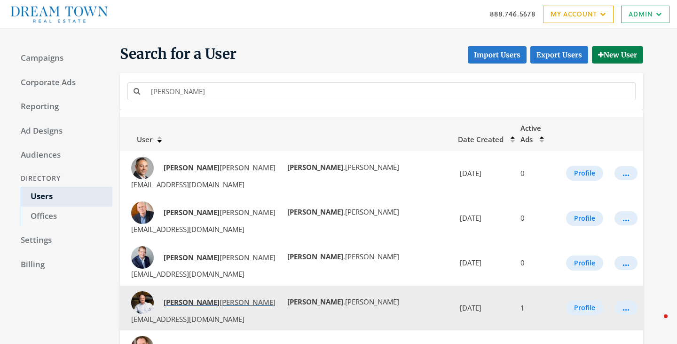
click at [182, 297] on span "[PERSON_NAME]" at bounding box center [220, 301] width 112 height 9
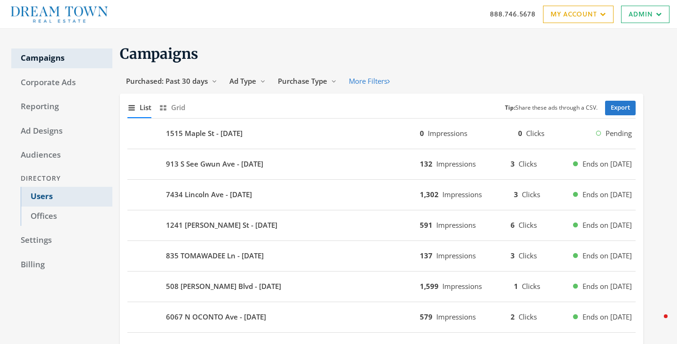
click at [60, 204] on link "Users" at bounding box center [67, 197] width 92 height 20
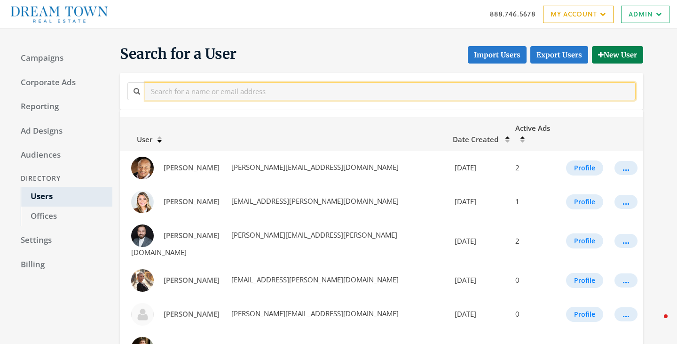
click at [180, 93] on input "text" at bounding box center [390, 90] width 490 height 17
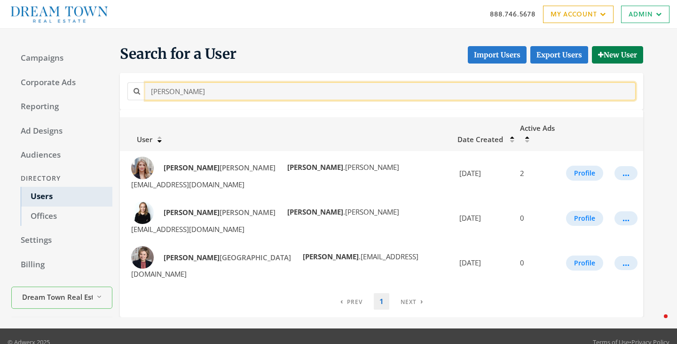
type input "[PERSON_NAME]"
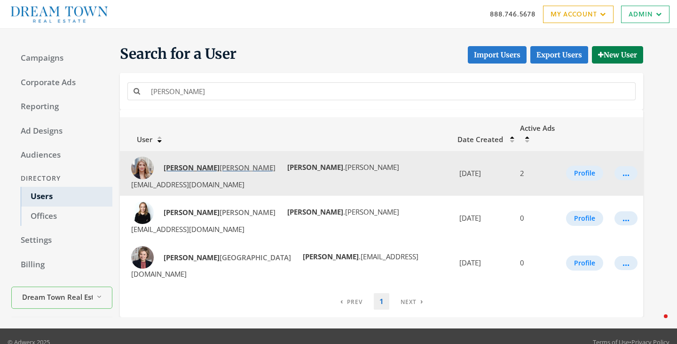
click at [196, 163] on span "[PERSON_NAME]" at bounding box center [220, 167] width 112 height 9
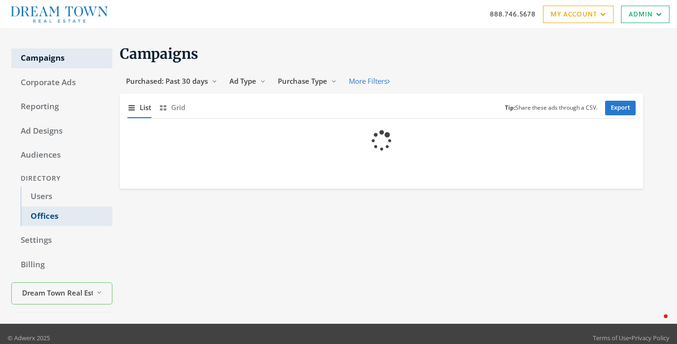
click at [48, 210] on link "Offices" at bounding box center [67, 216] width 92 height 20
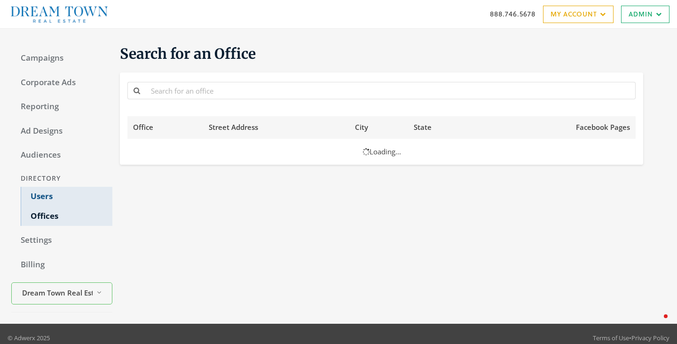
click at [45, 199] on link "Users" at bounding box center [67, 197] width 92 height 20
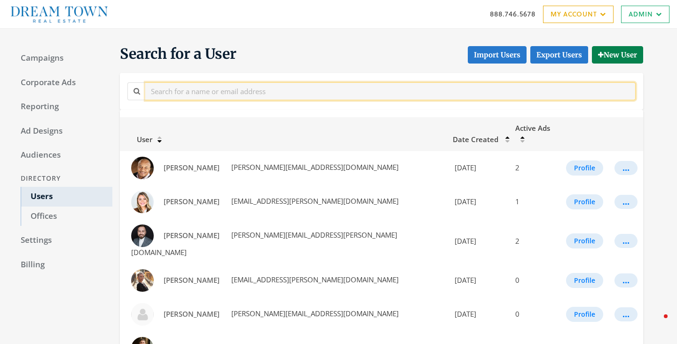
click at [229, 96] on input "text" at bounding box center [390, 90] width 490 height 17
paste input "ksenia.yankilaytes@bairdwarner.com"
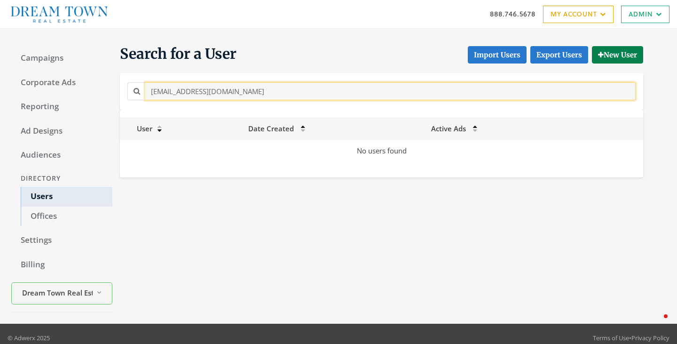
drag, startPoint x: 212, startPoint y: 92, endPoint x: 322, endPoint y: 96, distance: 110.5
click at [322, 96] on input "ksenia.yankilaytes@bairdwarner.com" at bounding box center [390, 90] width 490 height 17
drag, startPoint x: 173, startPoint y: 93, endPoint x: 281, endPoint y: 94, distance: 108.1
click at [281, 94] on input "ksenia.yankilaytes" at bounding box center [390, 90] width 490 height 17
type input "ksenia"
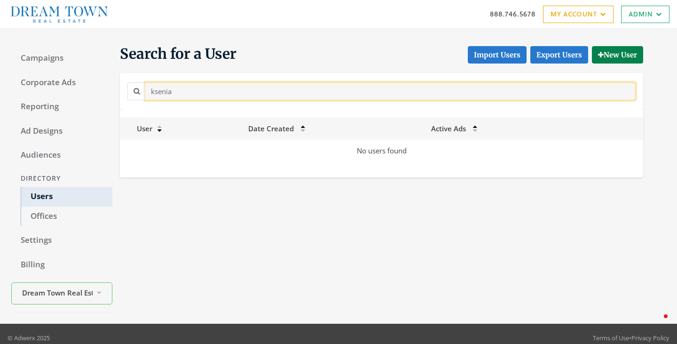
drag, startPoint x: 180, startPoint y: 91, endPoint x: 128, endPoint y: 89, distance: 52.2
click at [128, 90] on div "ksenia" at bounding box center [381, 90] width 508 height 17
type input "y"
type input "k"
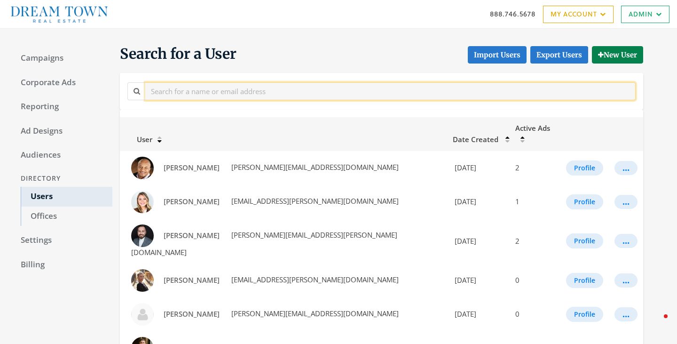
click at [235, 89] on input "text" at bounding box center [390, 90] width 490 height 17
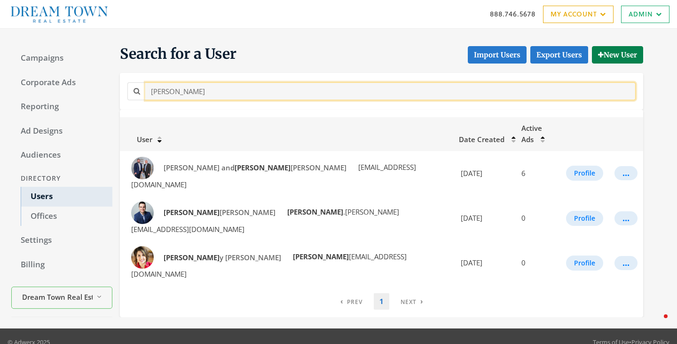
drag, startPoint x: 164, startPoint y: 90, endPoint x: 122, endPoint y: 80, distance: 42.5
click at [126, 82] on div "nick" at bounding box center [381, 90] width 513 height 17
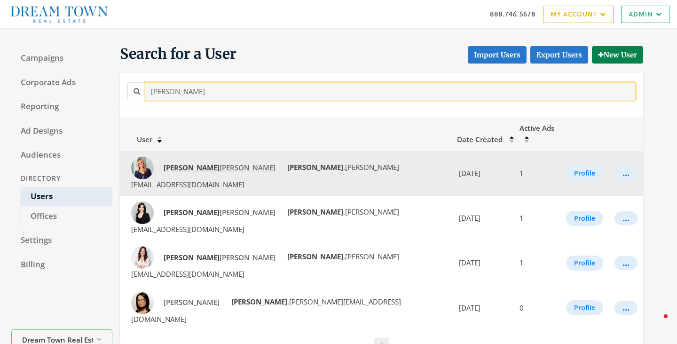
type input "nicole"
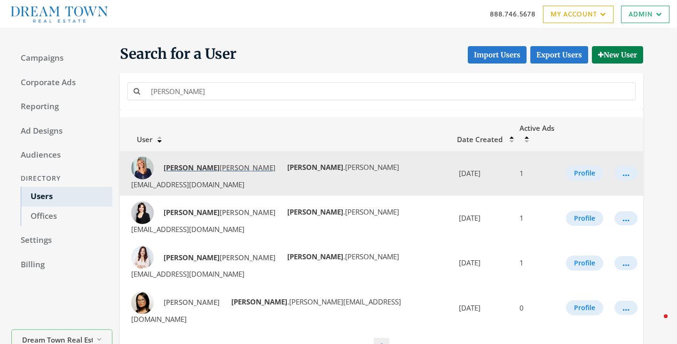
click at [195, 163] on span "Nicole Flores" at bounding box center [220, 167] width 112 height 9
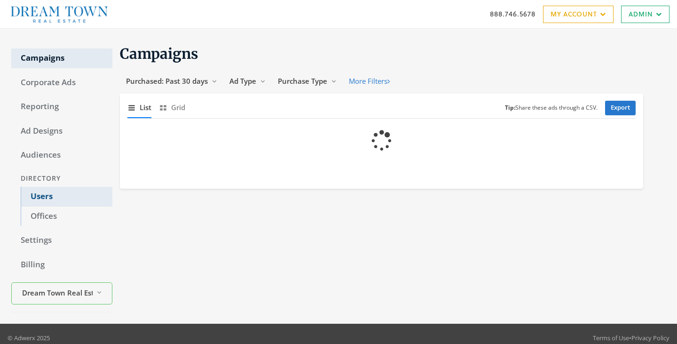
click at [40, 200] on link "Users" at bounding box center [67, 197] width 92 height 20
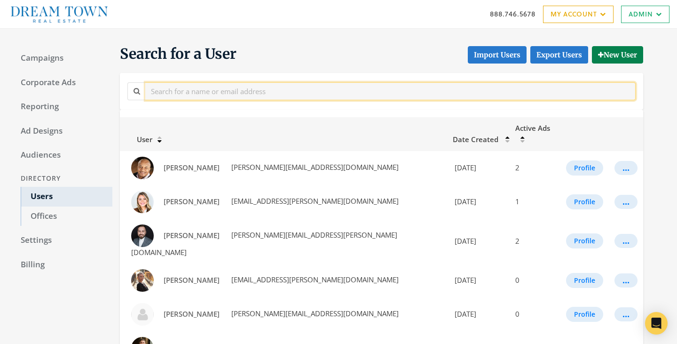
click at [157, 98] on input "text" at bounding box center [390, 90] width 490 height 17
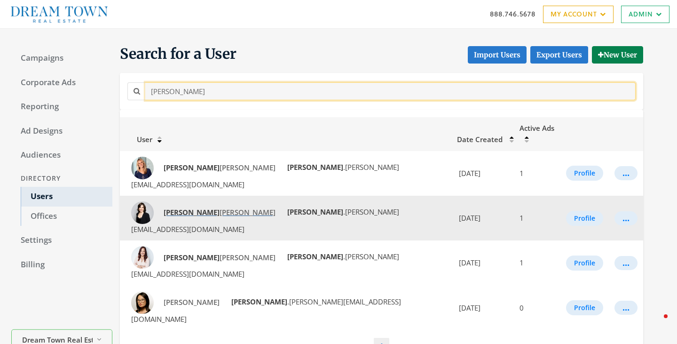
type input "nicole"
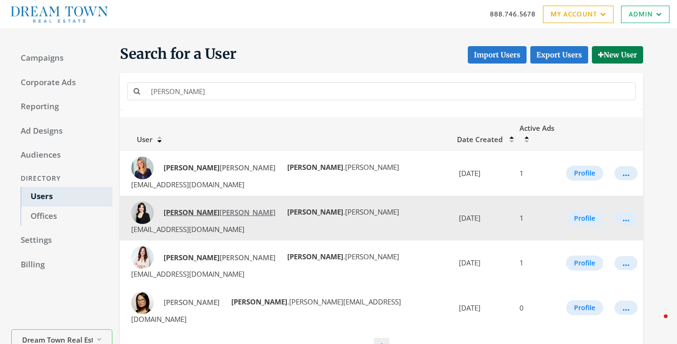
click at [192, 207] on span "Nicole Hajdu" at bounding box center [220, 211] width 112 height 9
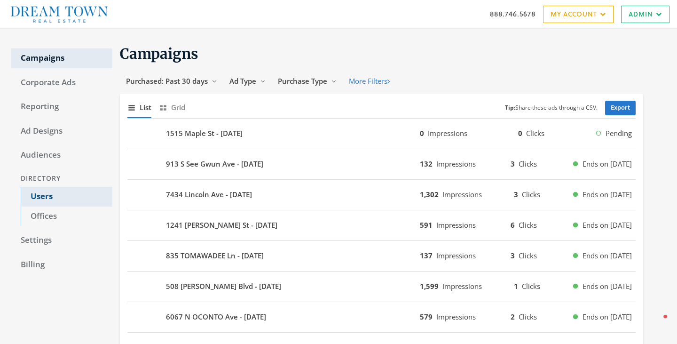
click at [55, 198] on link "Users" at bounding box center [67, 197] width 92 height 20
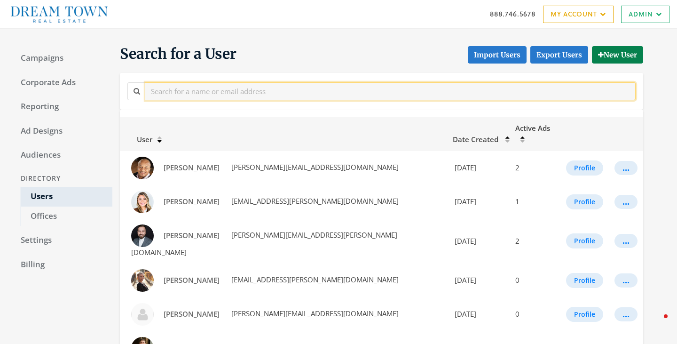
click at [223, 90] on input "text" at bounding box center [390, 90] width 490 height 17
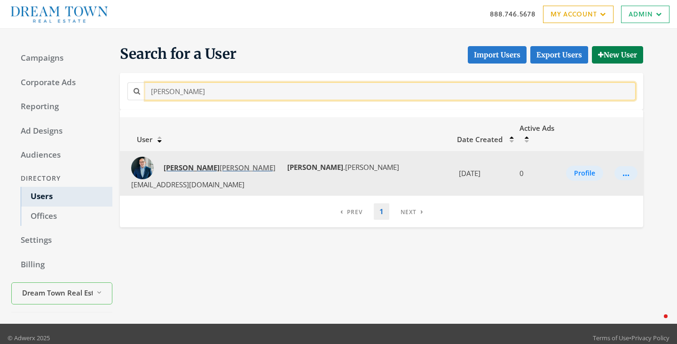
type input "[PERSON_NAME]"
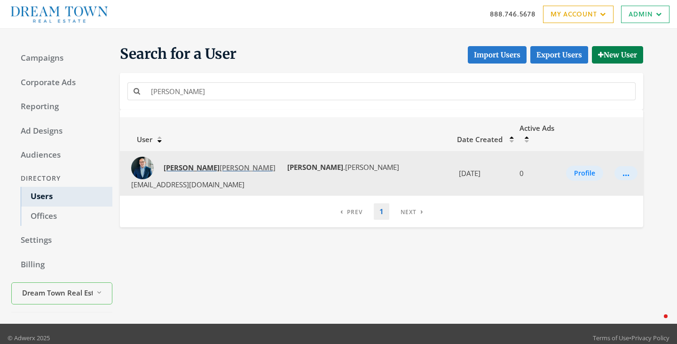
click at [185, 163] on span "[PERSON_NAME]" at bounding box center [220, 167] width 112 height 9
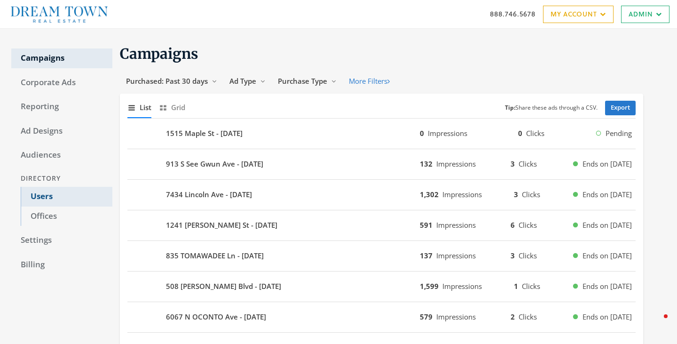
click at [44, 201] on link "Users" at bounding box center [67, 197] width 92 height 20
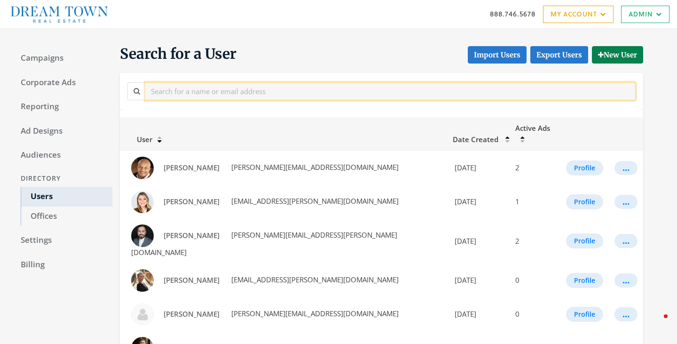
click at [194, 90] on input "text" at bounding box center [390, 90] width 490 height 17
paste input "Riz.Gilani@bairdwarner.com"
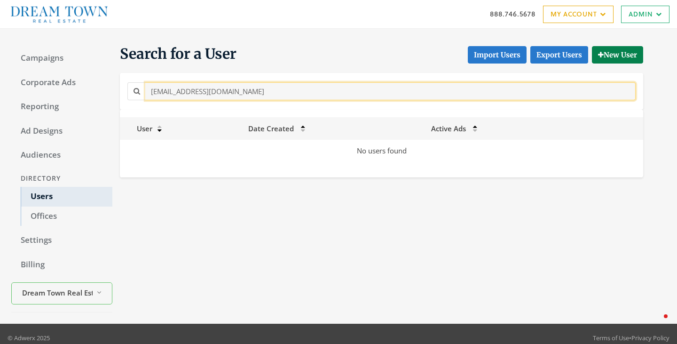
drag, startPoint x: 187, startPoint y: 94, endPoint x: 252, endPoint y: 85, distance: 66.5
click at [231, 94] on input "Riz.Gilani@bairdwarner.com" at bounding box center [390, 90] width 490 height 17
click at [236, 91] on input "Riz.Gilani@om" at bounding box center [390, 90] width 490 height 17
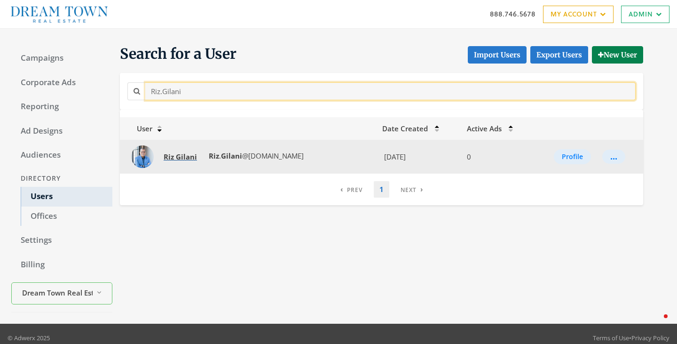
type input "Riz.Gilani"
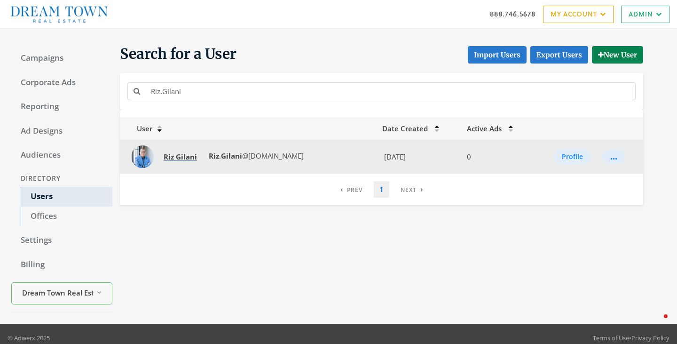
click at [179, 161] on strong "Gilani" at bounding box center [186, 156] width 21 height 9
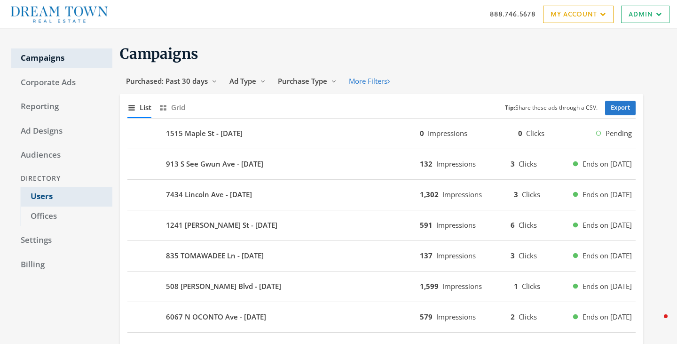
click at [40, 197] on link "Users" at bounding box center [67, 197] width 92 height 20
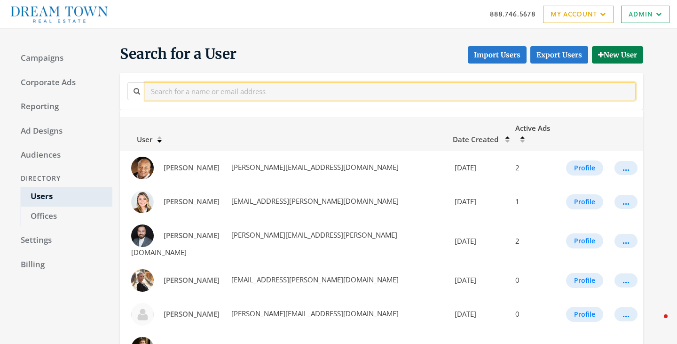
click at [206, 93] on input "text" at bounding box center [390, 90] width 490 height 17
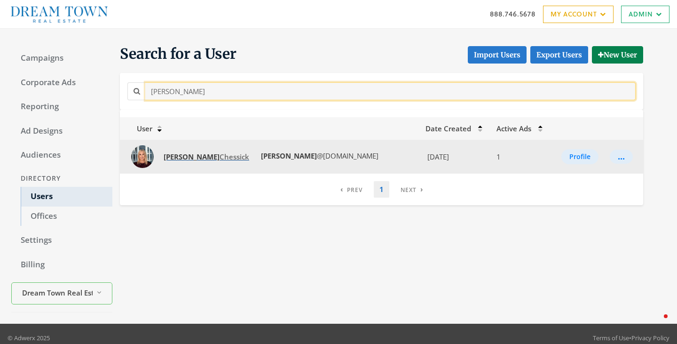
type input "robin"
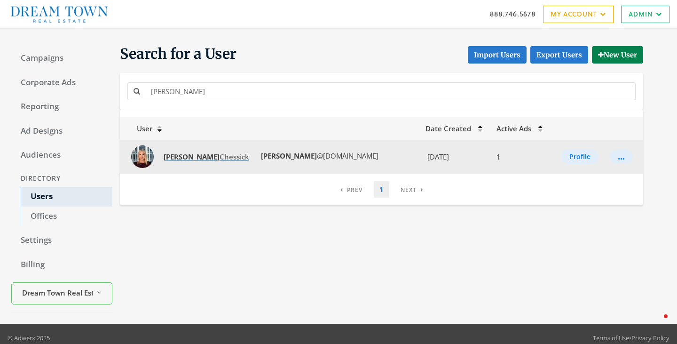
click at [180, 156] on strong "Robin" at bounding box center [192, 156] width 56 height 9
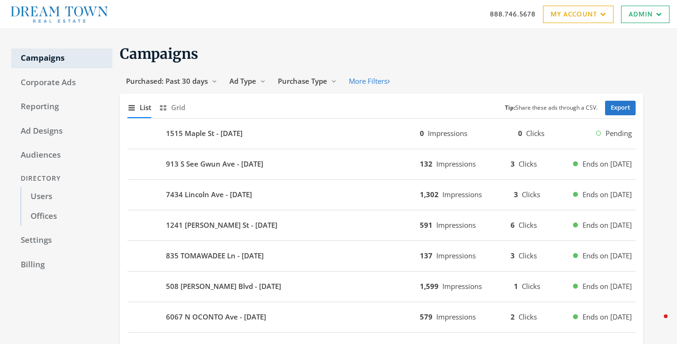
click at [49, 186] on div "Directory" at bounding box center [61, 178] width 101 height 17
click at [49, 196] on link "Users" at bounding box center [67, 197] width 92 height 20
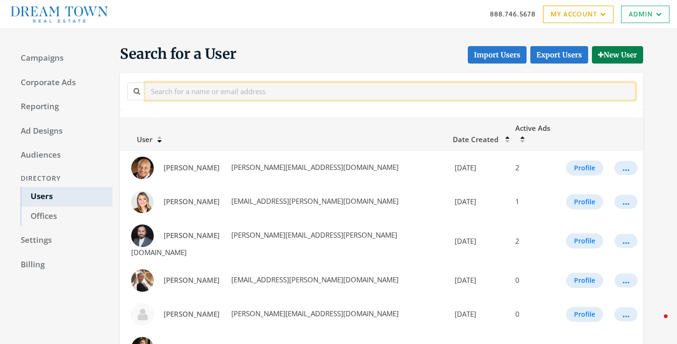
click at [198, 97] on input "text" at bounding box center [390, 90] width 490 height 17
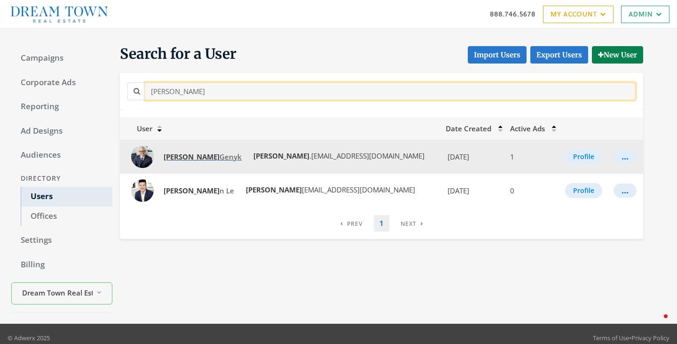
type input "steve"
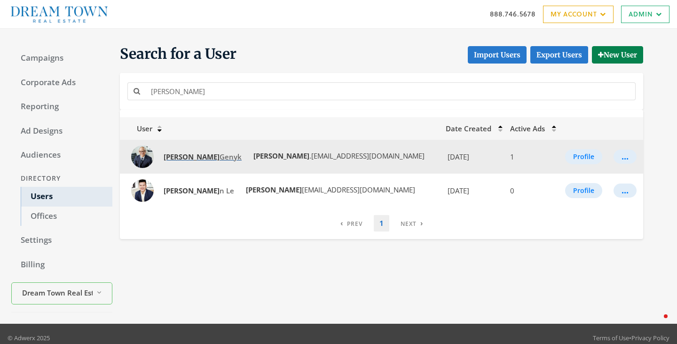
click at [189, 152] on span "Steve Genyk" at bounding box center [203, 156] width 78 height 9
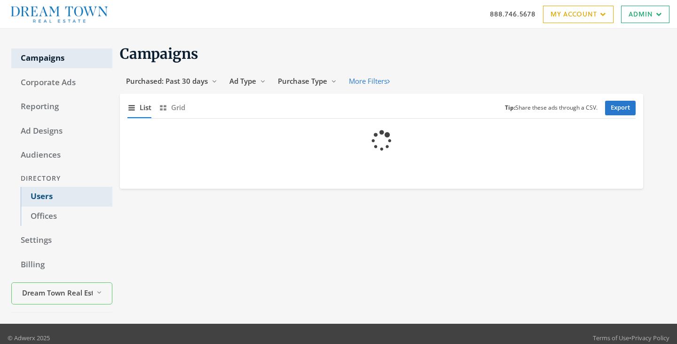
click at [30, 198] on link "Users" at bounding box center [67, 197] width 92 height 20
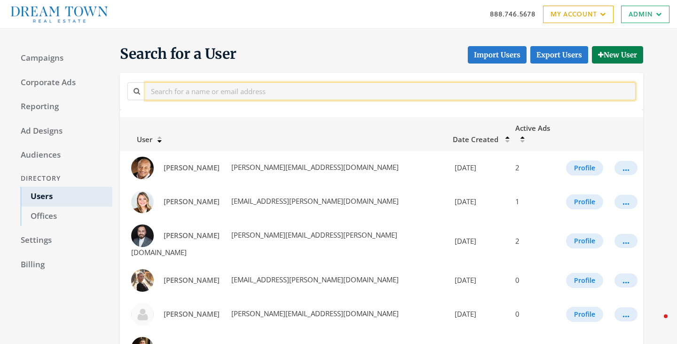
click at [170, 90] on input "text" at bounding box center [390, 90] width 490 height 17
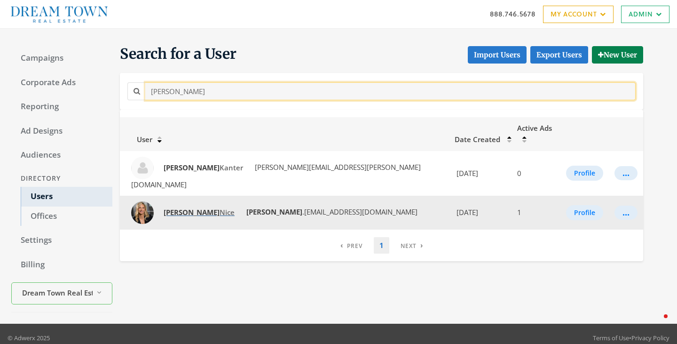
type input "susan"
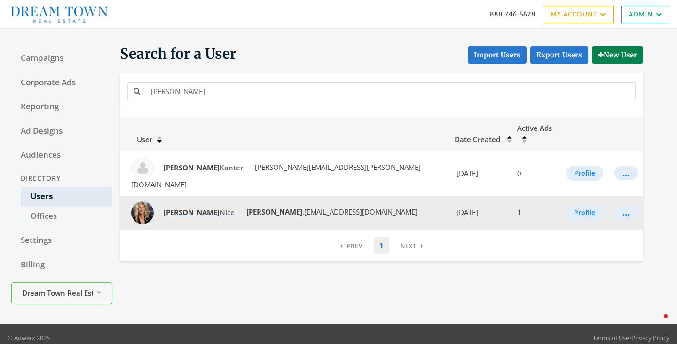
click at [183, 207] on strong "Susan" at bounding box center [192, 211] width 56 height 9
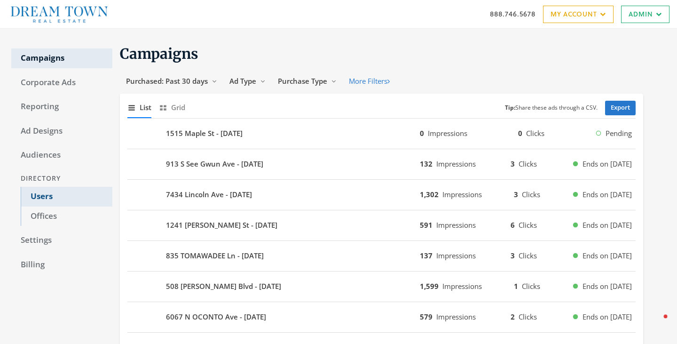
click at [42, 190] on link "Users" at bounding box center [67, 197] width 92 height 20
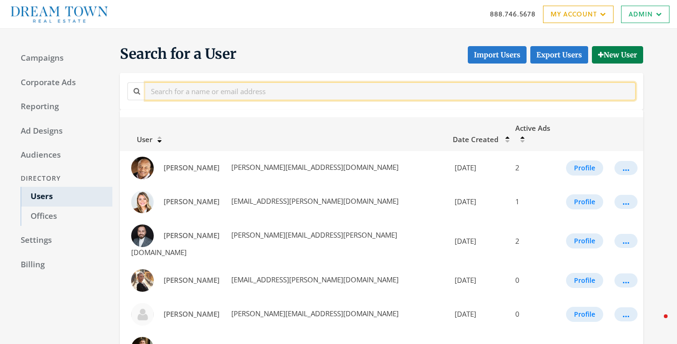
click at [188, 86] on input "text" at bounding box center [390, 90] width 490 height 17
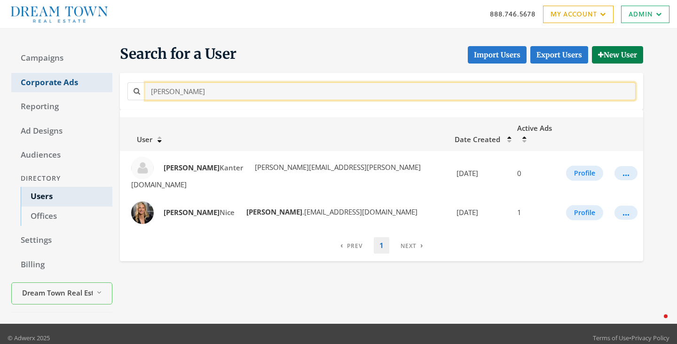
drag, startPoint x: 214, startPoint y: 92, endPoint x: 75, endPoint y: 75, distance: 139.7
click at [75, 75] on div "Campaigns Corporate Ads Reporting Ad Designs Audiences Directory Users Offices …" at bounding box center [338, 176] width 677 height 295
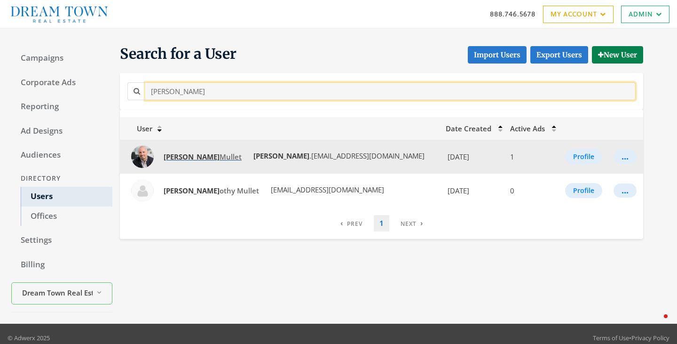
type input "[PERSON_NAME]"
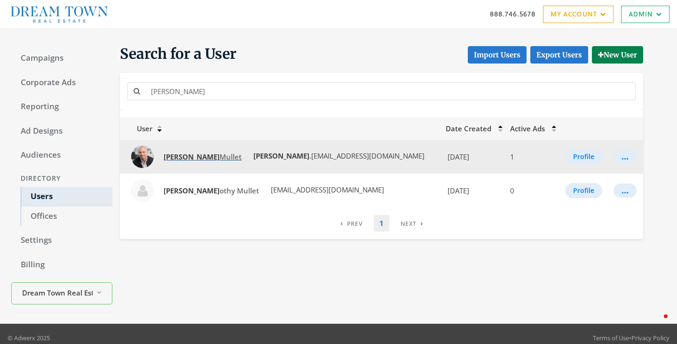
click at [177, 155] on span "[PERSON_NAME]" at bounding box center [203, 156] width 78 height 9
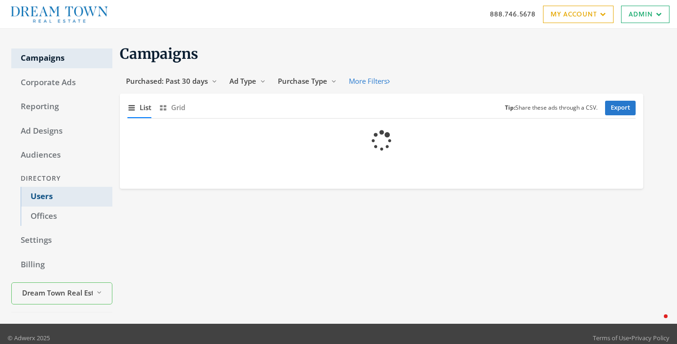
click at [55, 196] on link "Users" at bounding box center [67, 197] width 92 height 20
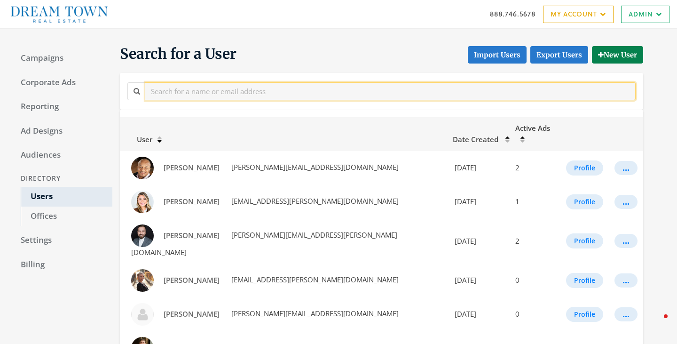
click at [206, 93] on input "text" at bounding box center [390, 90] width 490 height 17
paste input "[PERSON_NAME][EMAIL_ADDRESS][PERSON_NAME][DOMAIN_NAME]"
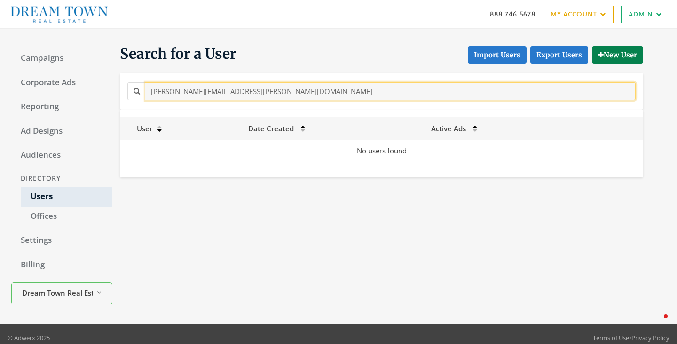
drag, startPoint x: 299, startPoint y: 83, endPoint x: 222, endPoint y: 92, distance: 77.5
click at [223, 92] on input "[PERSON_NAME][EMAIL_ADDRESS][PERSON_NAME][DOMAIN_NAME]" at bounding box center [390, 90] width 490 height 17
click at [208, 94] on input "[PERSON_NAME][EMAIL_ADDRESS][PERSON_NAME][DOMAIN_NAME]" at bounding box center [390, 90] width 490 height 17
drag, startPoint x: 208, startPoint y: 89, endPoint x: 373, endPoint y: 133, distance: 170.6
click at [373, 133] on section "Search for a User Import Users Export Users New User [PERSON_NAME][EMAIL_ADDRES…" at bounding box center [377, 111] width 531 height 133
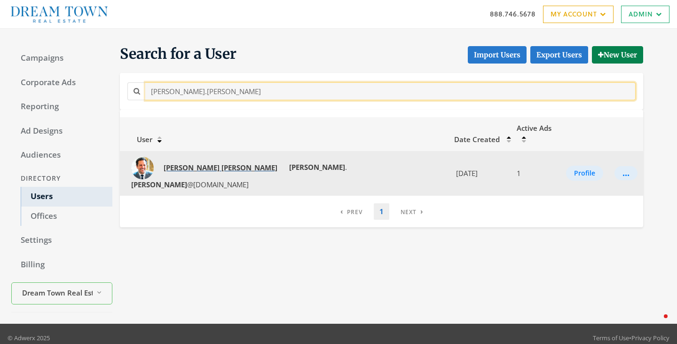
type input "[PERSON_NAME].[PERSON_NAME]"
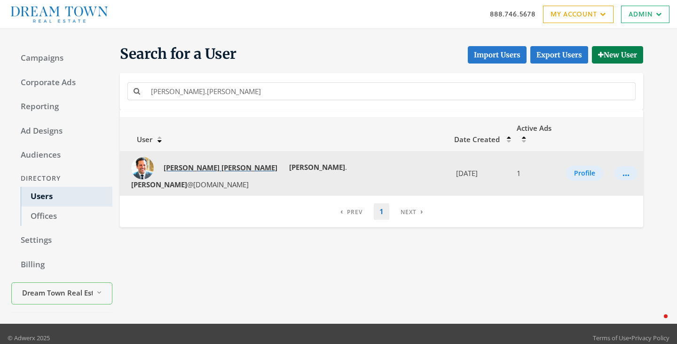
click at [221, 163] on strong "[PERSON_NAME]" at bounding box center [249, 167] width 56 height 9
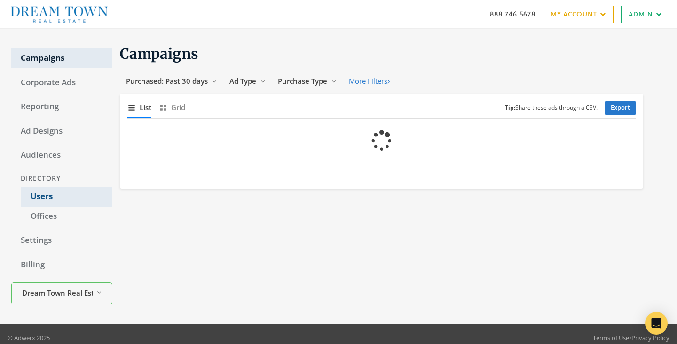
click at [37, 198] on link "Users" at bounding box center [67, 197] width 92 height 20
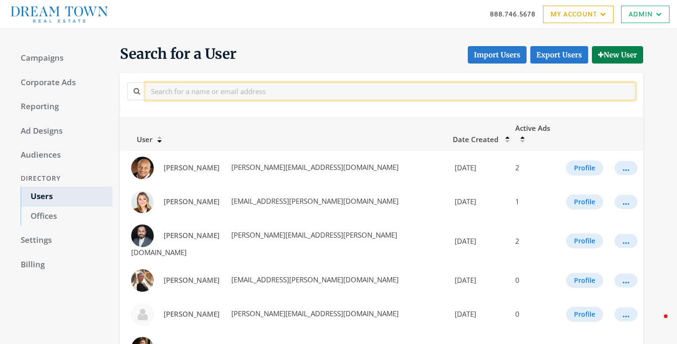
click at [184, 95] on input "text" at bounding box center [390, 90] width 490 height 17
paste input "Violet.Jaworska@bairdwarner.com"
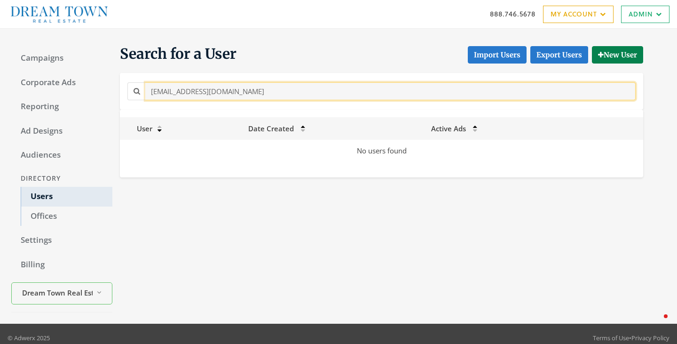
drag, startPoint x: 205, startPoint y: 91, endPoint x: 349, endPoint y: 98, distance: 144.5
click at [328, 99] on input "Violet.Jaworska@bairdwarner.com" at bounding box center [390, 90] width 490 height 17
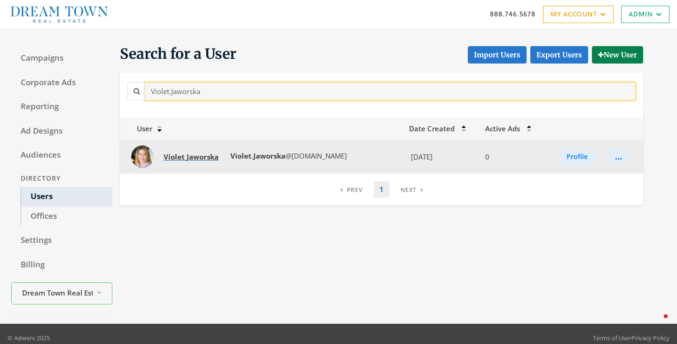
type input "Violet.Jaworska"
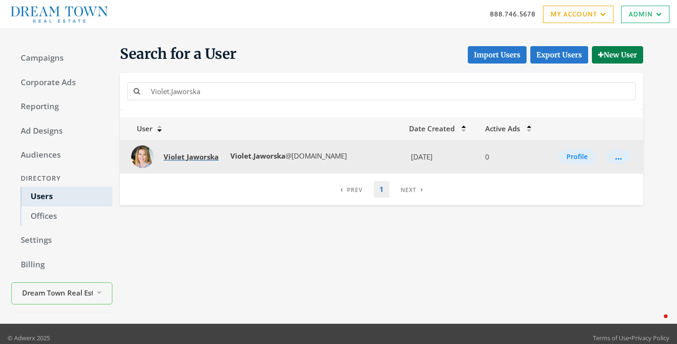
click at [204, 155] on strong "Jaworska" at bounding box center [203, 156] width 32 height 9
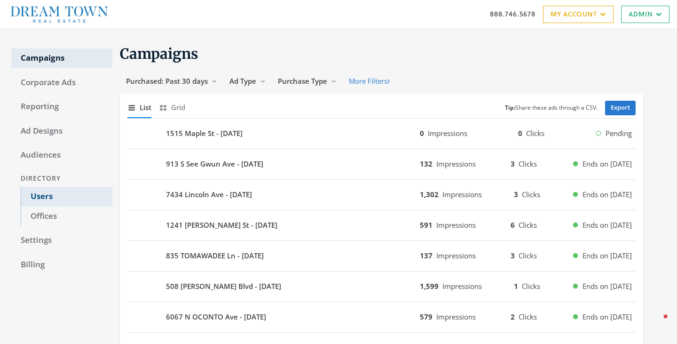
click at [33, 199] on link "Users" at bounding box center [67, 197] width 92 height 20
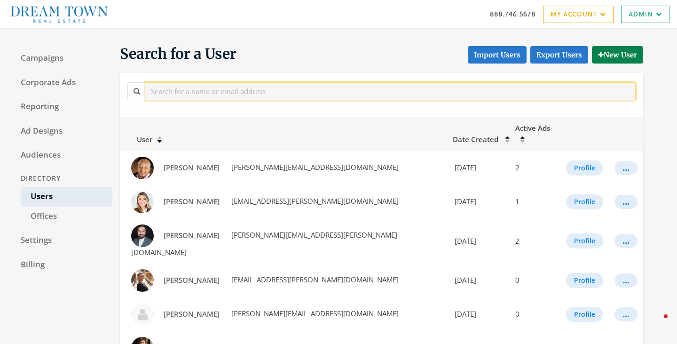
click at [270, 93] on input "text" at bounding box center [390, 90] width 490 height 17
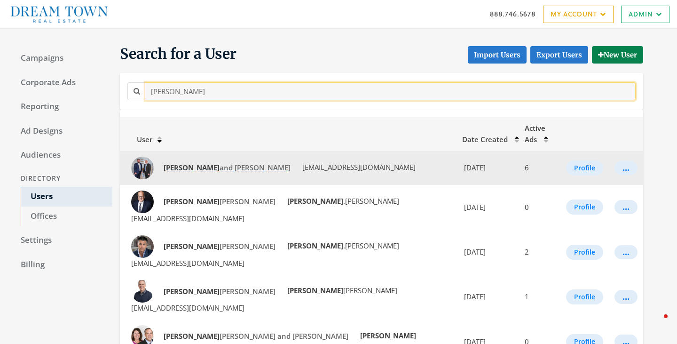
type input "[PERSON_NAME]"
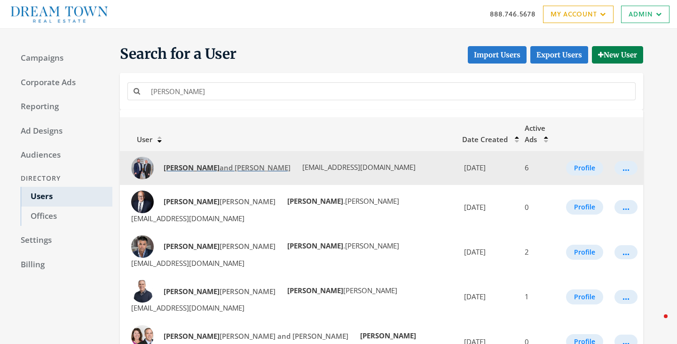
click at [203, 163] on span "[PERSON_NAME] and [PERSON_NAME]" at bounding box center [227, 167] width 127 height 9
